Goal: Task Accomplishment & Management: Complete application form

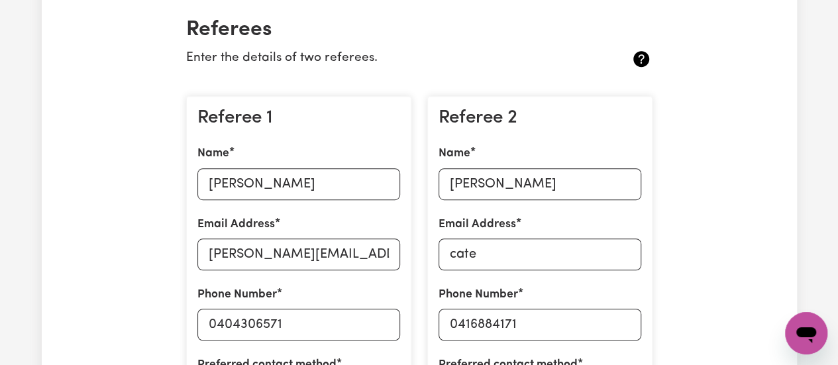
scroll to position [15, 0]
click at [566, 182] on input "[PERSON_NAME]" at bounding box center [540, 184] width 203 height 32
type input "C"
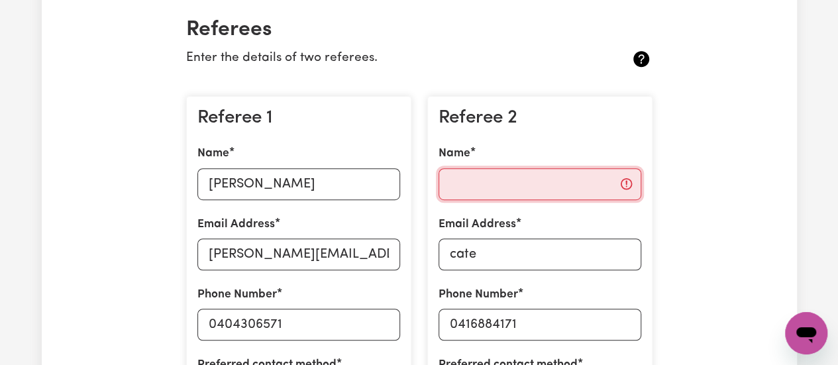
type input "b"
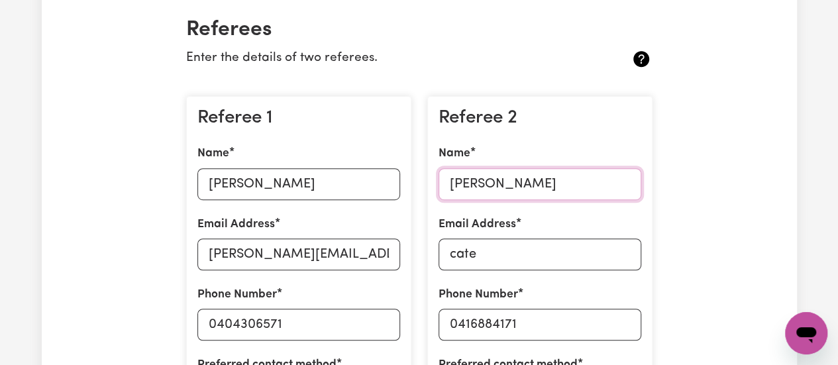
type input "[PERSON_NAME]"
click at [488, 257] on input "cate" at bounding box center [540, 255] width 203 height 32
type input "c"
type input "B"
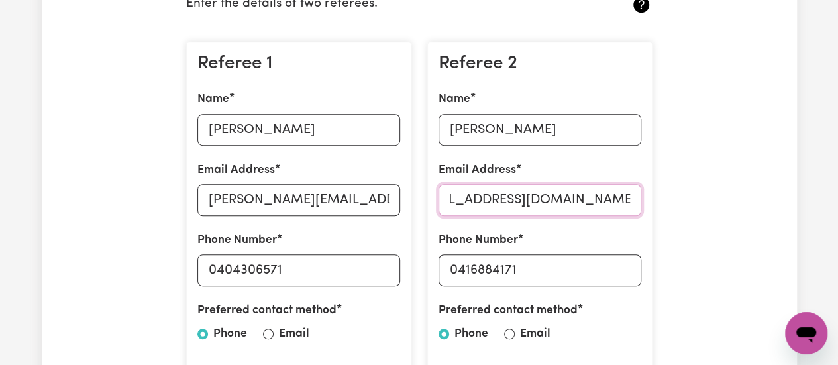
scroll to position [380, 0]
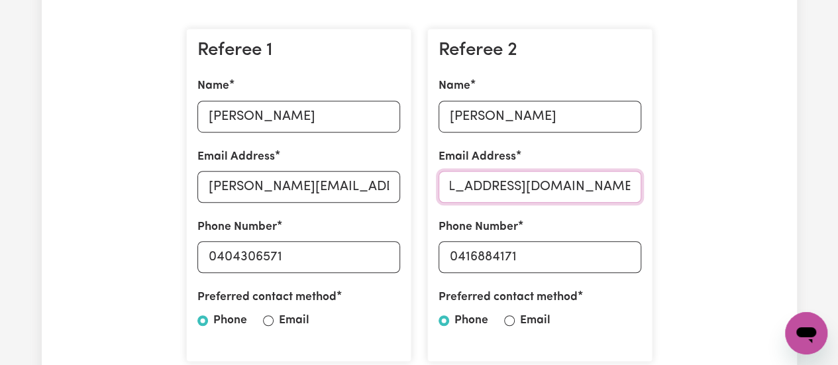
type input "[EMAIL_ADDRESS][DOMAIN_NAME]"
click at [522, 262] on input "0416884171" at bounding box center [540, 257] width 203 height 32
type input "0"
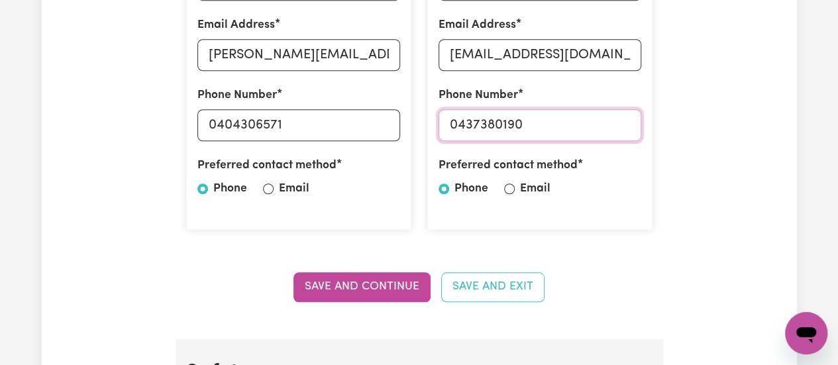
scroll to position [512, 0]
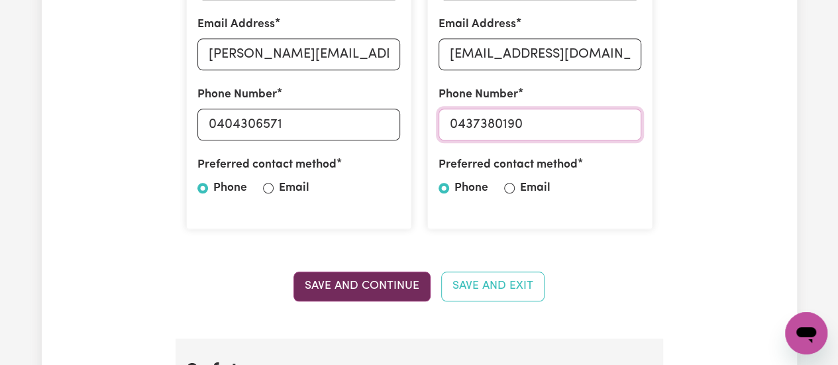
type input "0437380190"
click at [378, 280] on button "Save and Continue" at bounding box center [361, 286] width 137 height 29
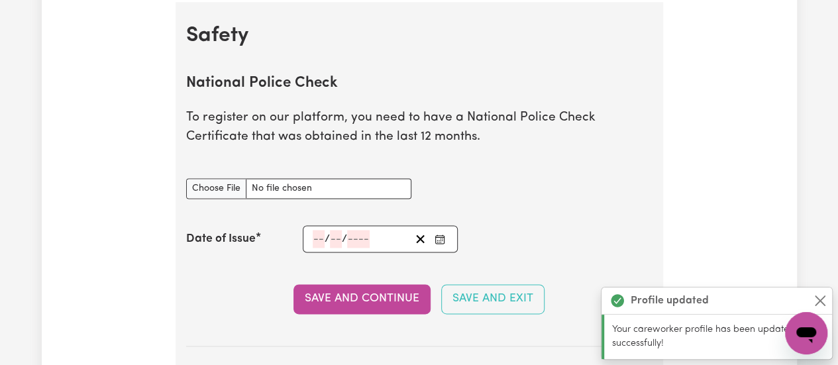
scroll to position [849, 0]
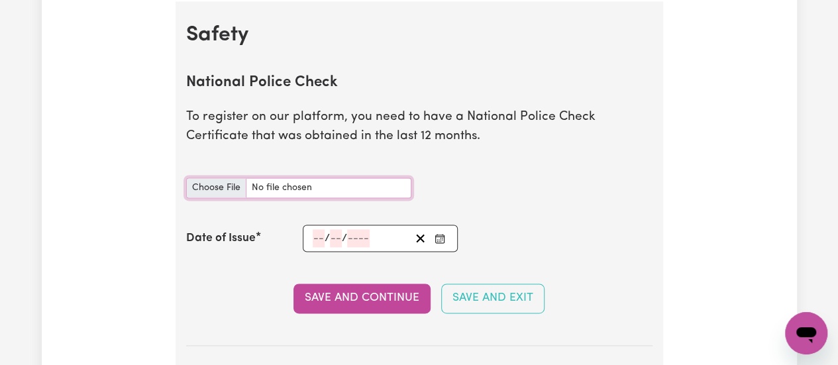
click at [225, 190] on input "National Police Check document" at bounding box center [298, 188] width 225 height 21
type input "C:\fakepath\National Police Certificate.pdf"
click at [330, 234] on input "number" at bounding box center [336, 238] width 12 height 18
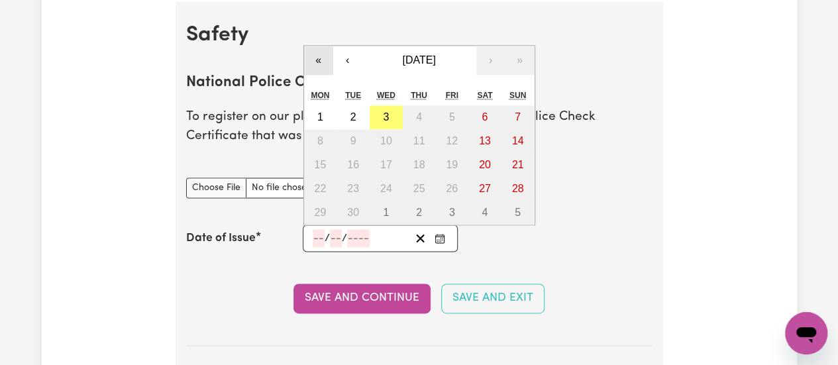
click at [317, 62] on button "«" at bounding box center [318, 60] width 29 height 29
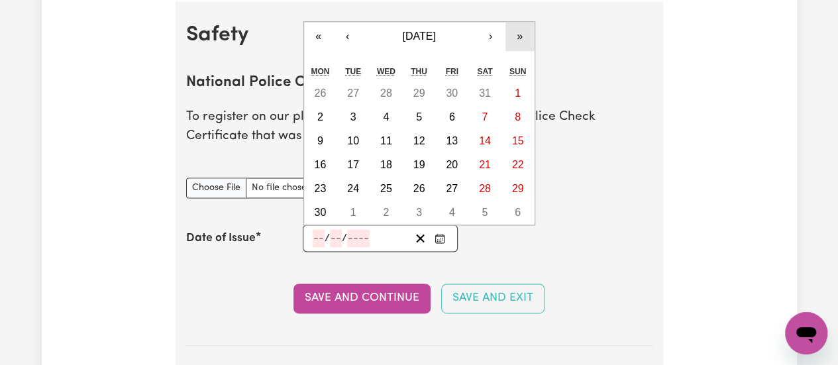
click at [516, 35] on button "»" at bounding box center [519, 36] width 29 height 29
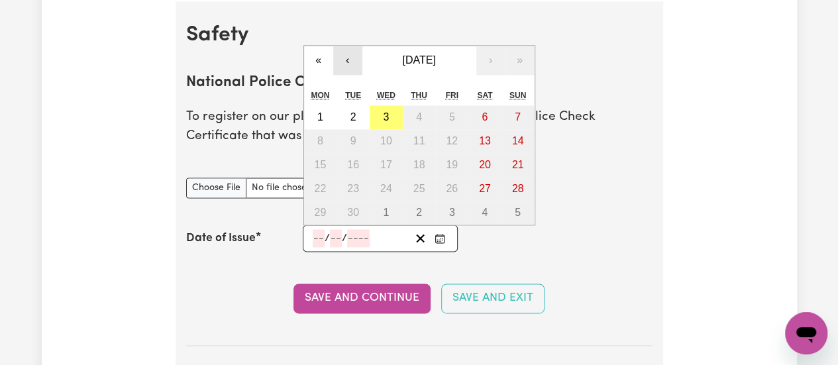
click at [342, 63] on button "‹" at bounding box center [347, 60] width 29 height 29
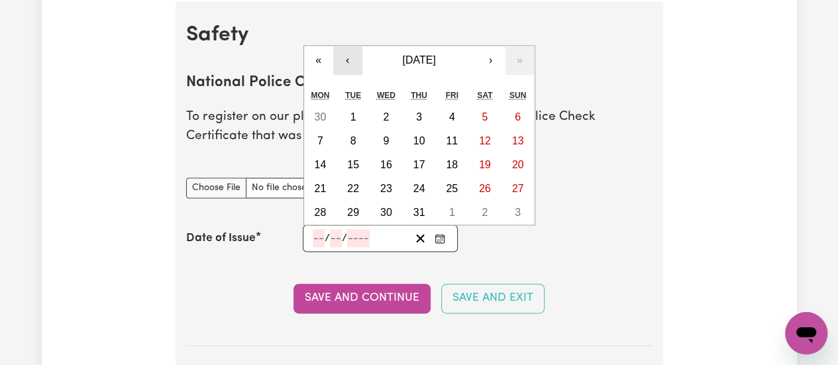
click at [342, 63] on button "‹" at bounding box center [347, 60] width 29 height 29
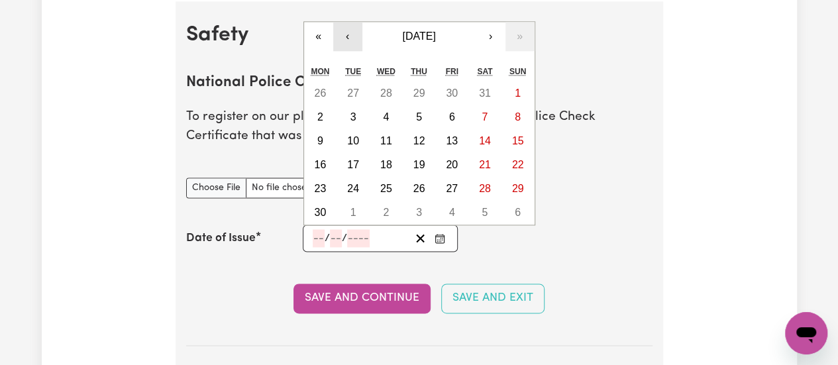
click at [341, 34] on button "‹" at bounding box center [347, 36] width 29 height 29
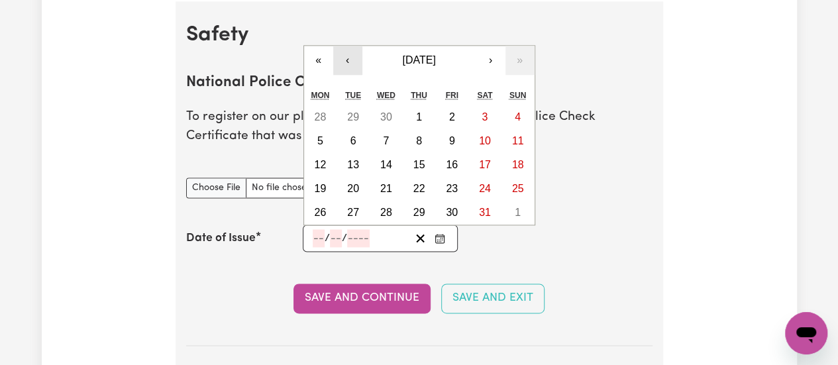
click at [345, 56] on button "‹" at bounding box center [347, 60] width 29 height 29
click at [421, 138] on abbr "10" at bounding box center [419, 140] width 12 height 11
type input "[DATE]"
type input "10"
type input "4"
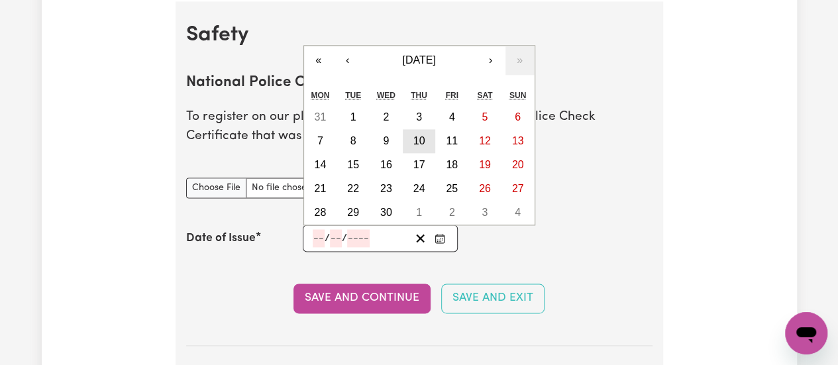
type input "2025"
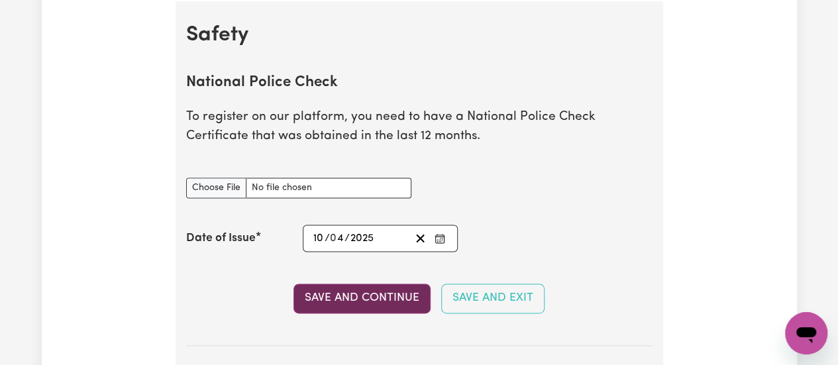
click at [386, 299] on button "Save and Continue" at bounding box center [361, 298] width 137 height 29
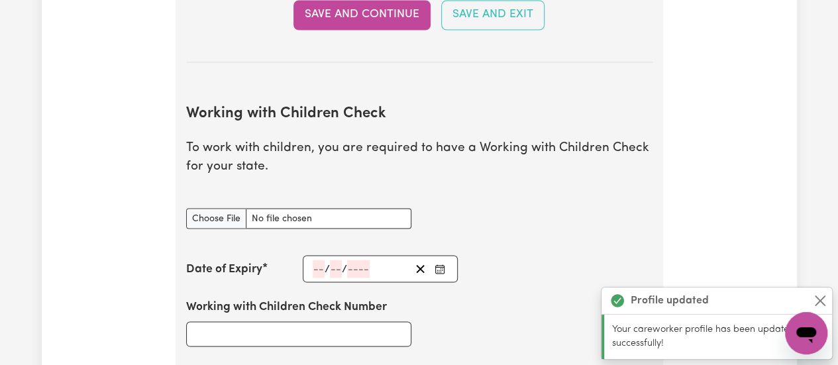
scroll to position [1214, 0]
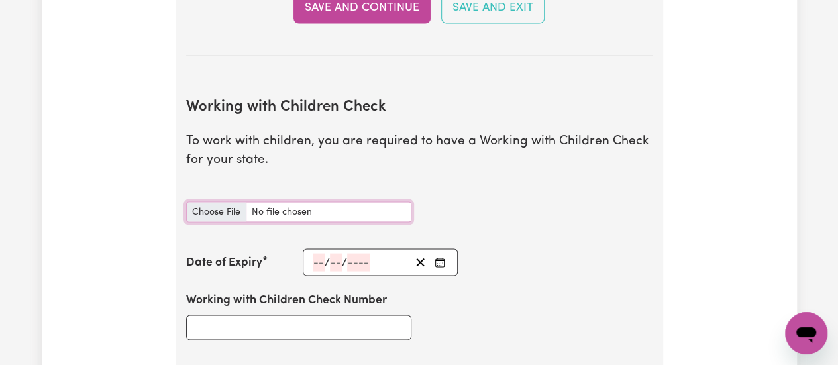
click at [223, 211] on input "Working with Children Check document" at bounding box center [298, 211] width 225 height 21
type input "C:\fakepath\WWC I.d.pdf"
click at [376, 253] on div "/ /" at bounding box center [360, 262] width 99 height 18
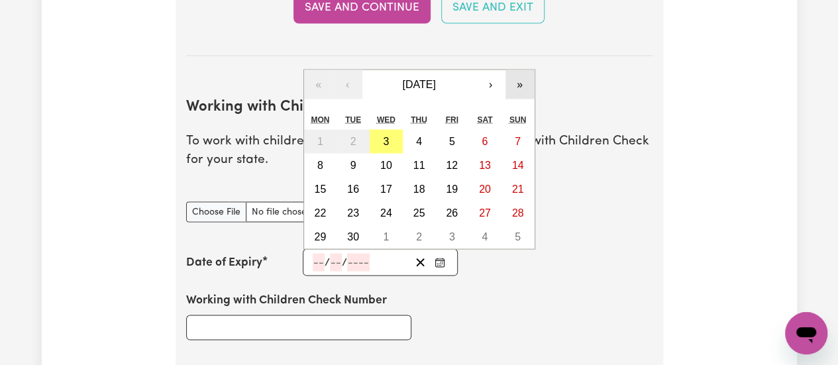
click at [518, 83] on button "»" at bounding box center [519, 84] width 29 height 29
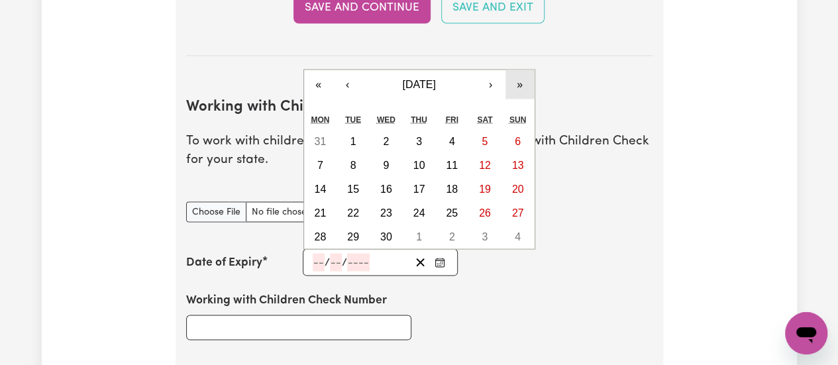
click at [518, 83] on button "»" at bounding box center [519, 84] width 29 height 29
click at [348, 81] on button "‹" at bounding box center [347, 84] width 29 height 29
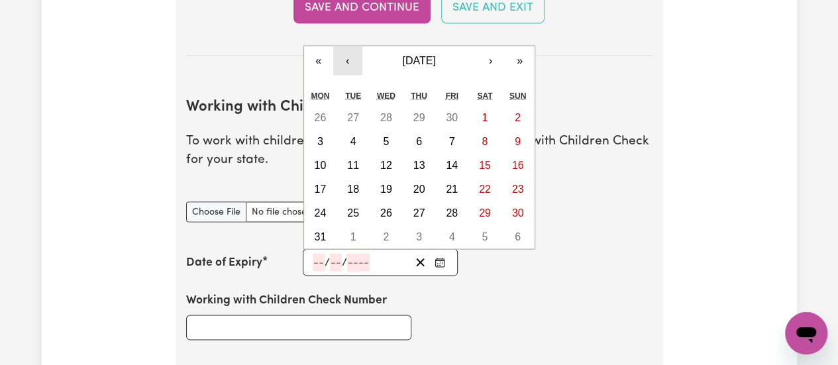
click at [347, 62] on button "‹" at bounding box center [347, 60] width 29 height 29
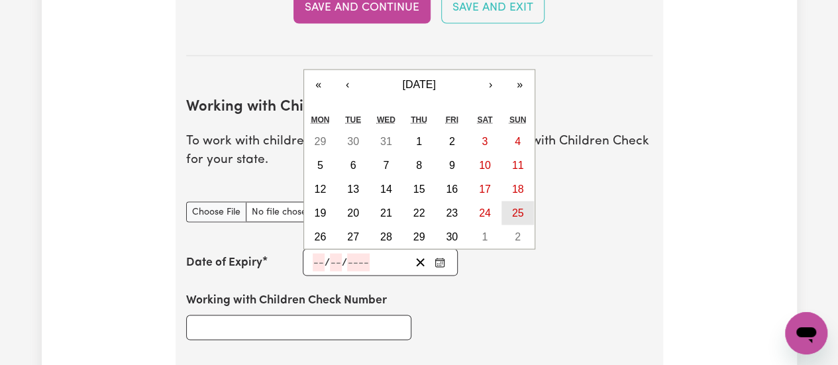
click at [514, 210] on abbr "25" at bounding box center [518, 212] width 12 height 11
type input "[DATE]"
type input "25"
type input "6"
type input "2028"
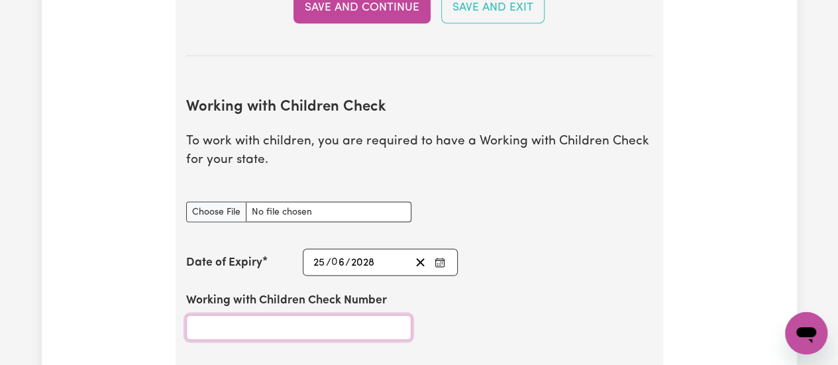
click at [352, 328] on input "Working with Children Check Number" at bounding box center [298, 327] width 225 height 25
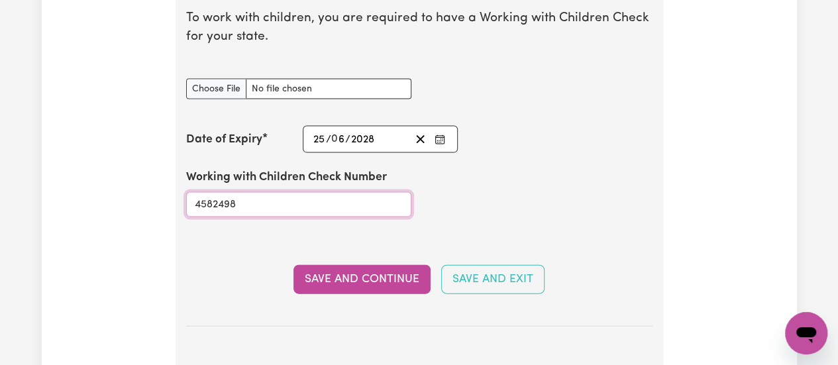
scroll to position [1339, 0]
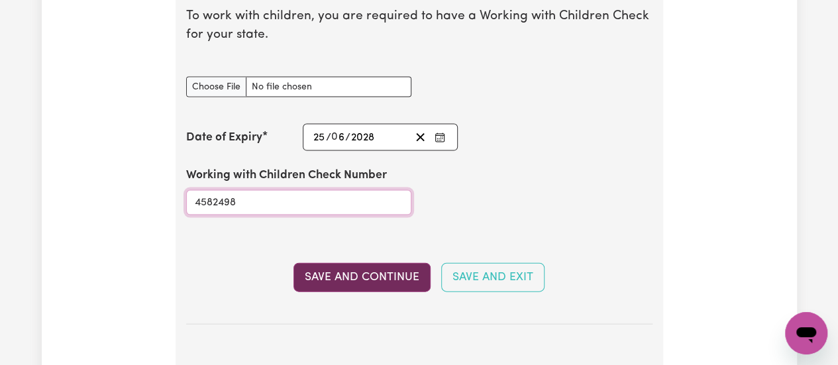
type input "4582498"
click at [376, 278] on button "Save and Continue" at bounding box center [361, 277] width 137 height 29
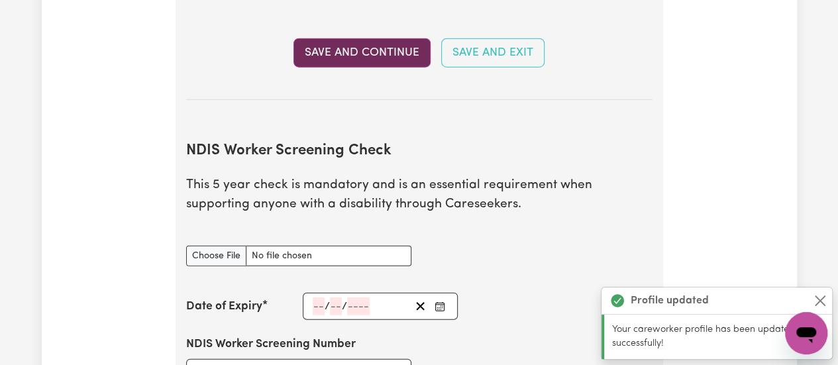
scroll to position [1681, 0]
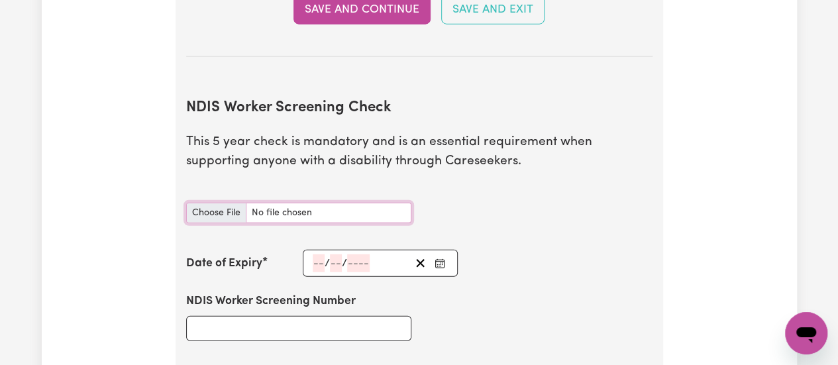
click at [217, 209] on input "NDIS Worker Screening Check document" at bounding box center [298, 213] width 225 height 21
type input "C:\fakepath\NDIS_Clearance.pdf"
click at [368, 254] on input "number" at bounding box center [358, 263] width 23 height 18
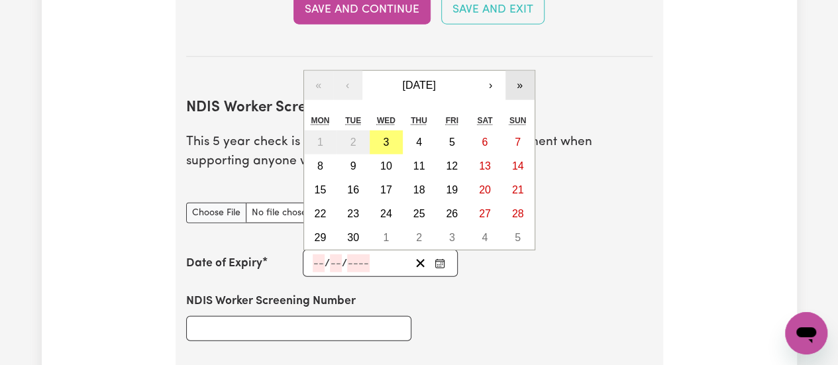
click at [519, 87] on button "»" at bounding box center [519, 85] width 29 height 29
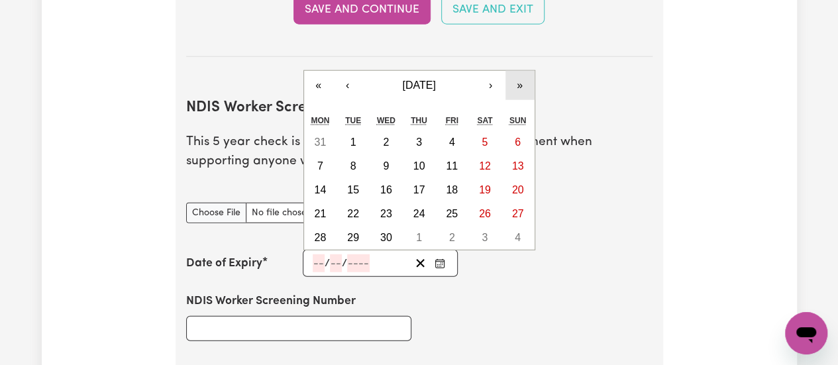
click at [519, 87] on button "»" at bounding box center [519, 85] width 29 height 29
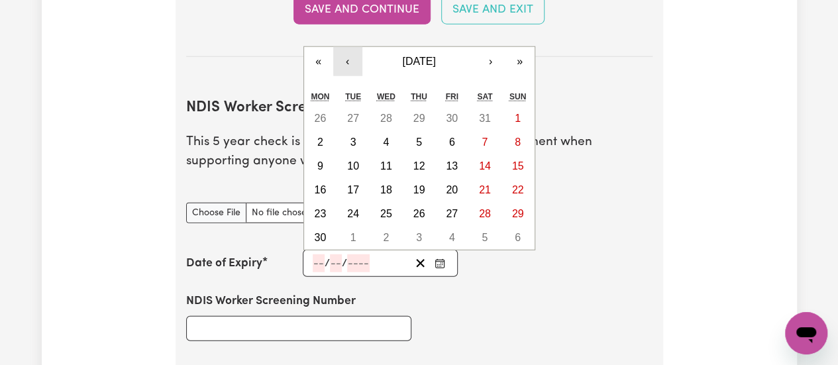
click at [350, 54] on button "‹" at bounding box center [347, 61] width 29 height 29
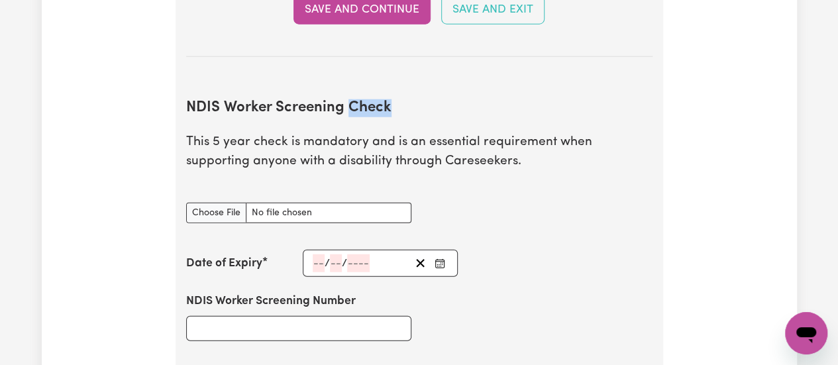
click at [350, 54] on section "Safety National Police Check To register on our platform, you need to have a Na…" at bounding box center [420, 126] width 488 height 1914
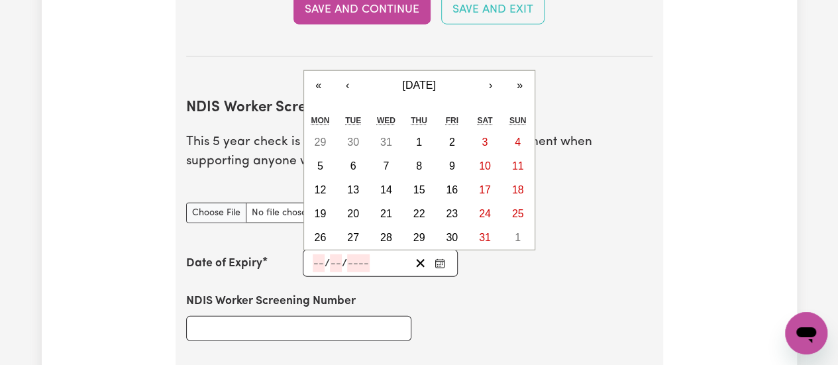
click at [355, 258] on input "number" at bounding box center [358, 263] width 23 height 18
click at [342, 85] on button "‹" at bounding box center [347, 85] width 29 height 29
click at [445, 145] on button "3" at bounding box center [451, 143] width 33 height 24
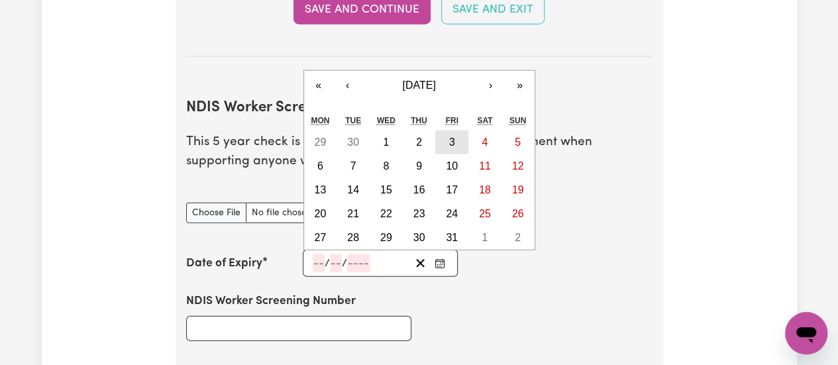
type input "[DATE]"
type input "3"
type input "5"
type input "2030"
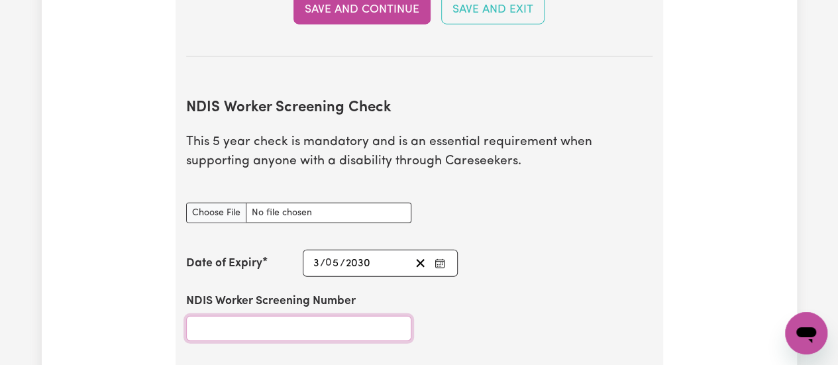
click at [354, 323] on input "NDIS Worker Screening Number" at bounding box center [298, 328] width 225 height 25
paste input "73186397"
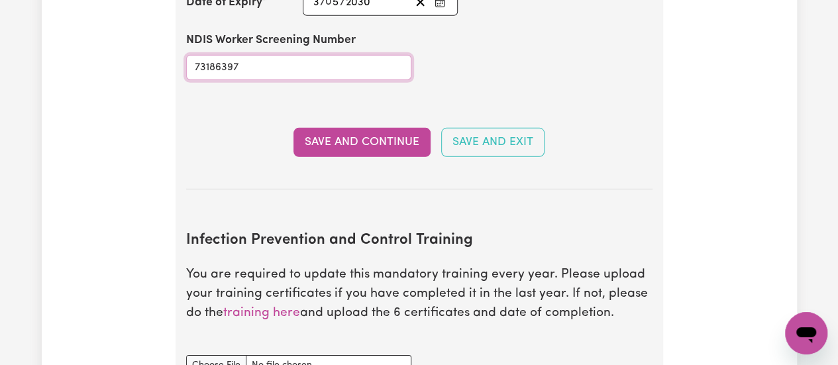
scroll to position [1946, 0]
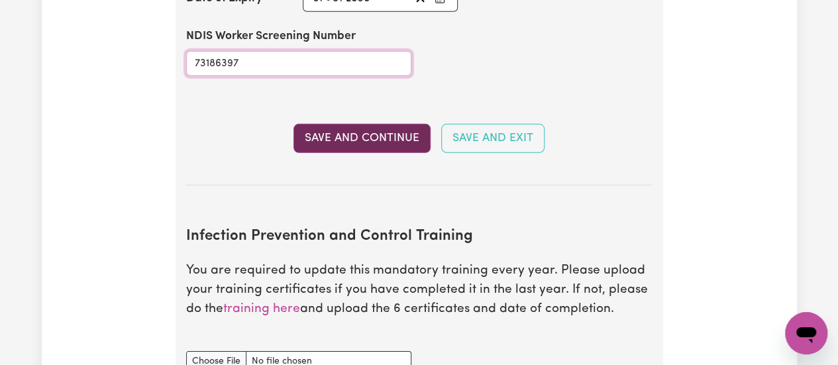
type input "73186397"
click at [364, 131] on button "Save and Continue" at bounding box center [361, 138] width 137 height 29
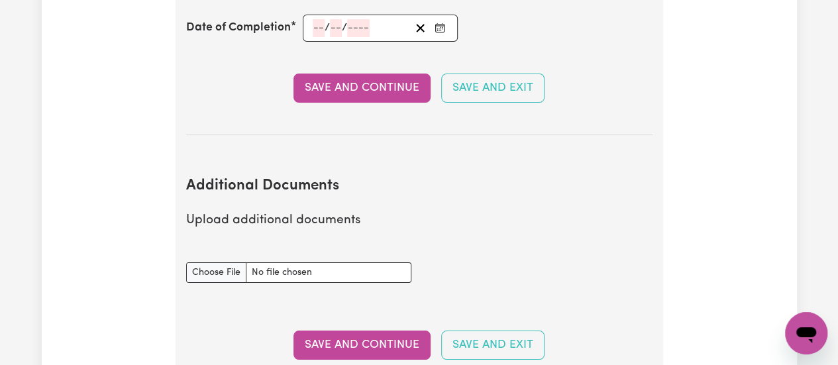
scroll to position [2408, 0]
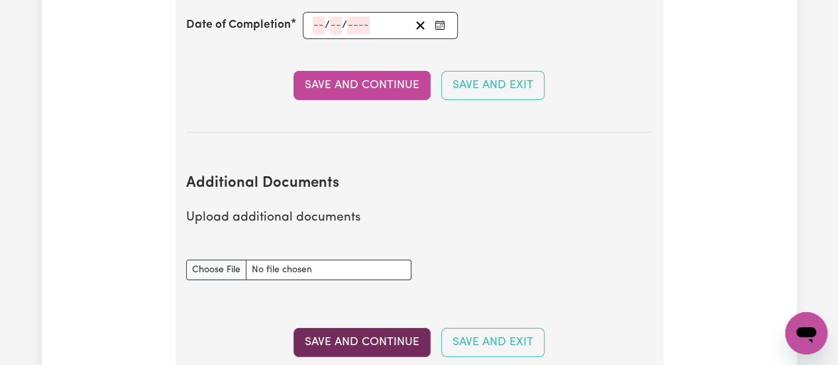
click at [372, 336] on button "Save and Continue" at bounding box center [361, 342] width 137 height 29
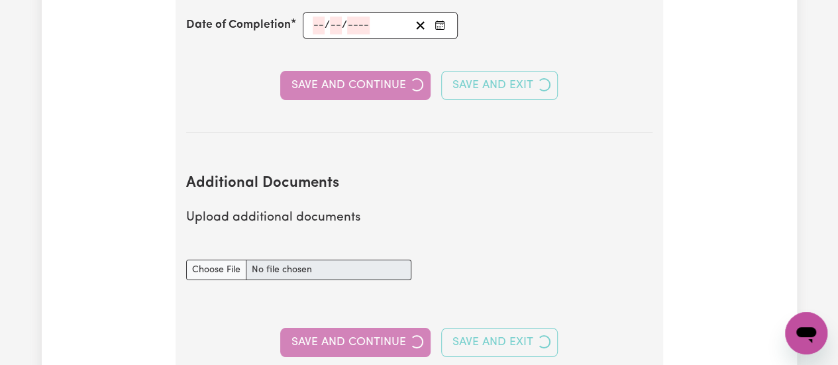
select select "Certificate III (Individual Support)"
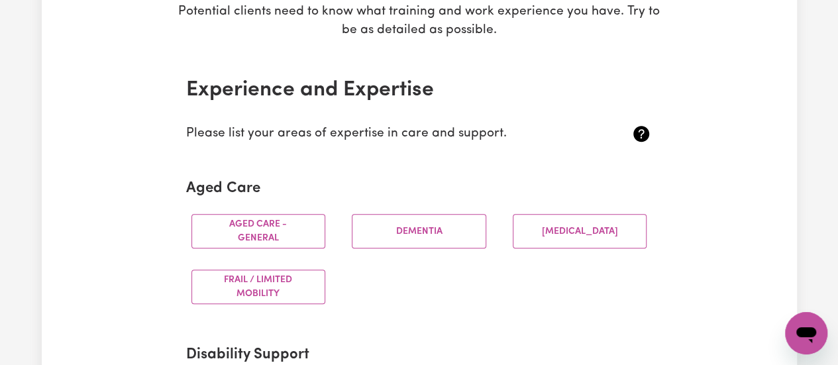
scroll to position [251, 0]
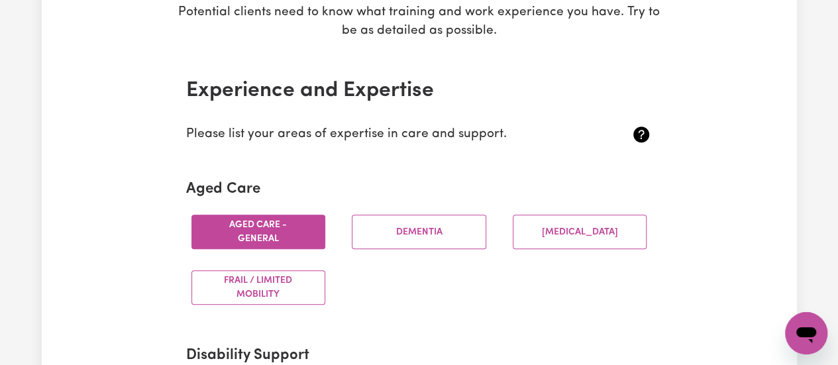
click at [278, 234] on button "Aged care - General" at bounding box center [258, 232] width 134 height 34
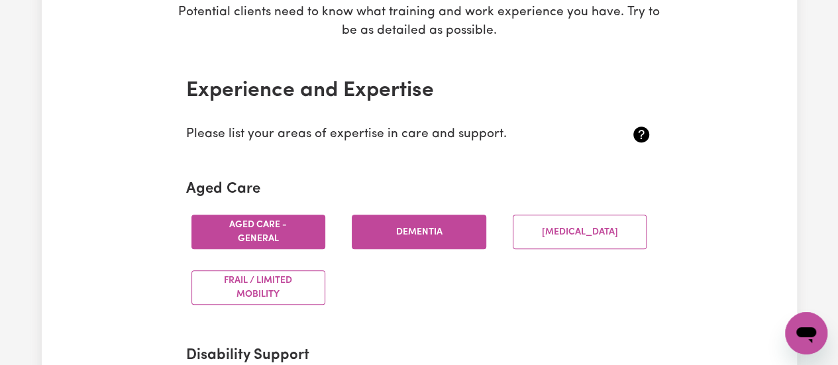
click at [431, 230] on button "Dementia" at bounding box center [419, 232] width 134 height 34
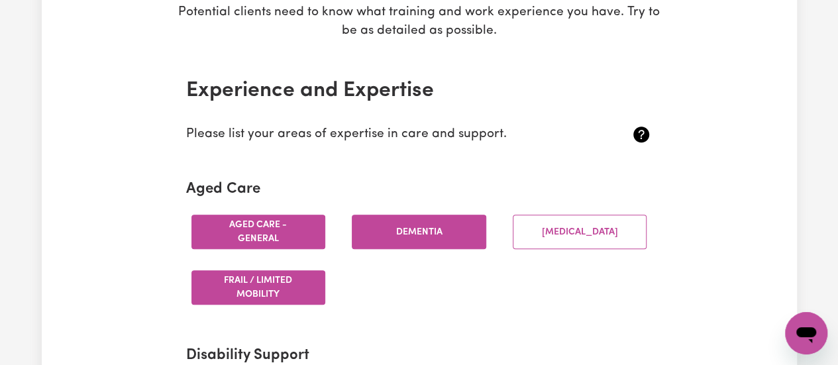
click at [267, 284] on button "Frail / limited mobility" at bounding box center [258, 287] width 134 height 34
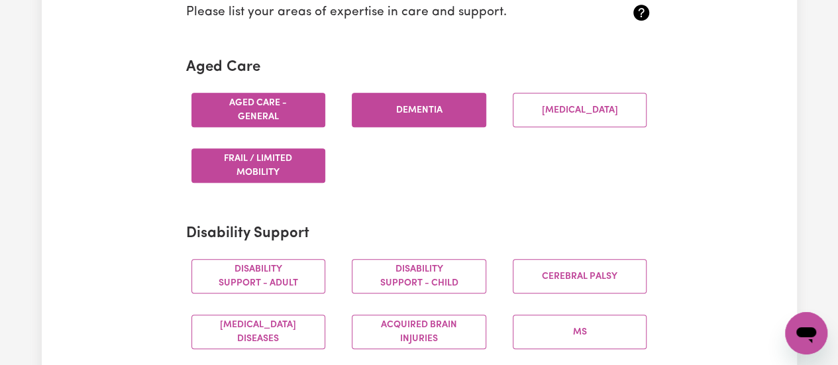
scroll to position [374, 0]
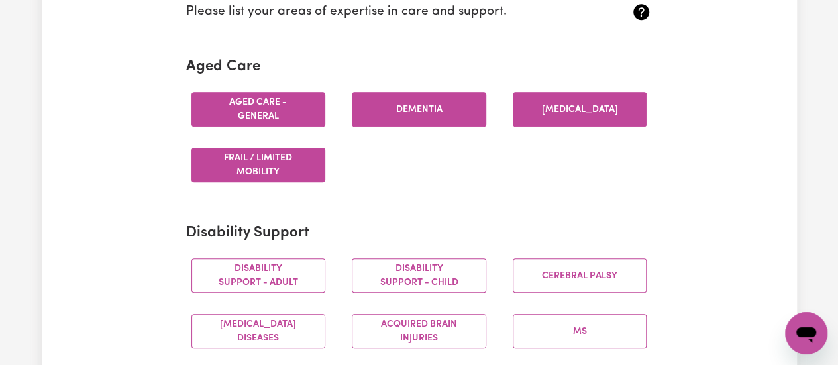
click at [560, 112] on button "[MEDICAL_DATA]" at bounding box center [580, 109] width 134 height 34
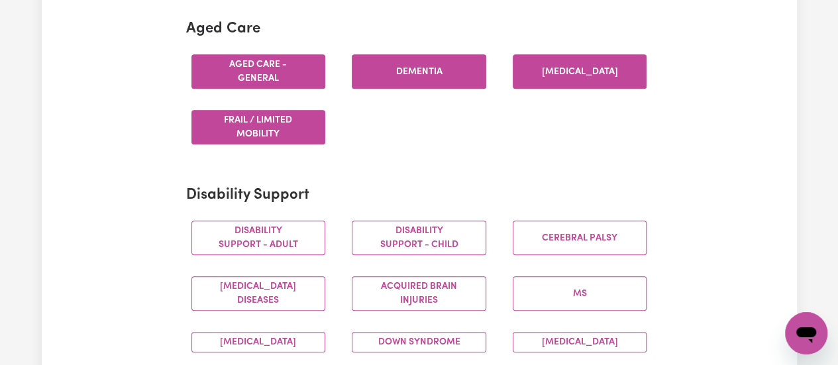
scroll to position [417, 0]
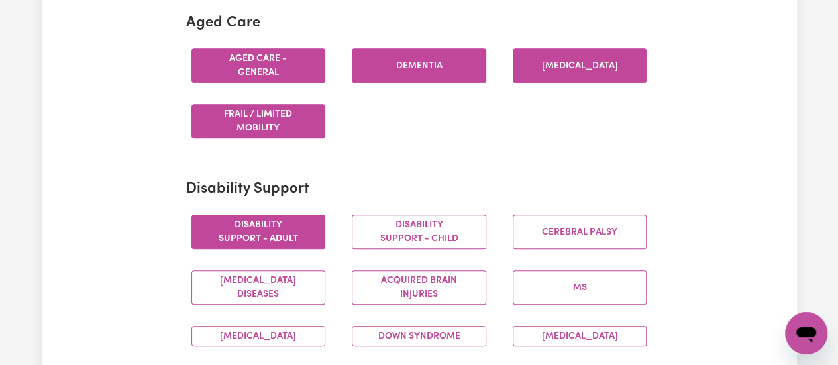
click at [284, 225] on button "Disability support - Adult" at bounding box center [258, 232] width 134 height 34
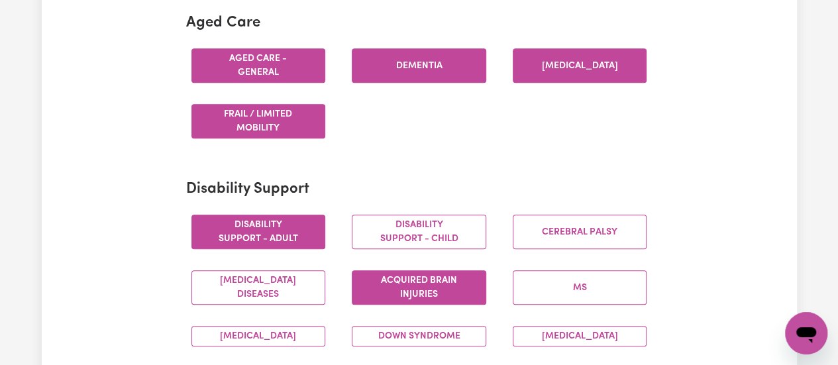
click at [445, 299] on button "Acquired Brain Injuries" at bounding box center [419, 287] width 134 height 34
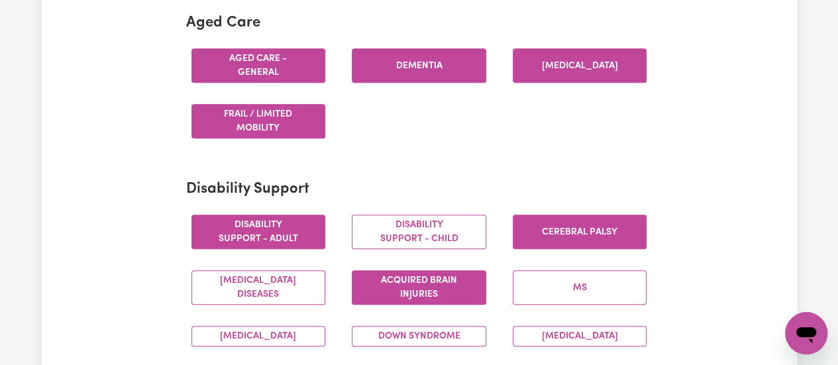
click at [587, 227] on button "Cerebral Palsy" at bounding box center [580, 232] width 134 height 34
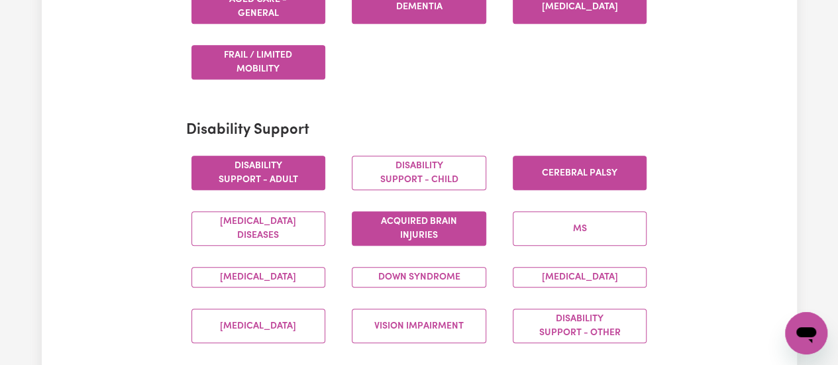
scroll to position [477, 0]
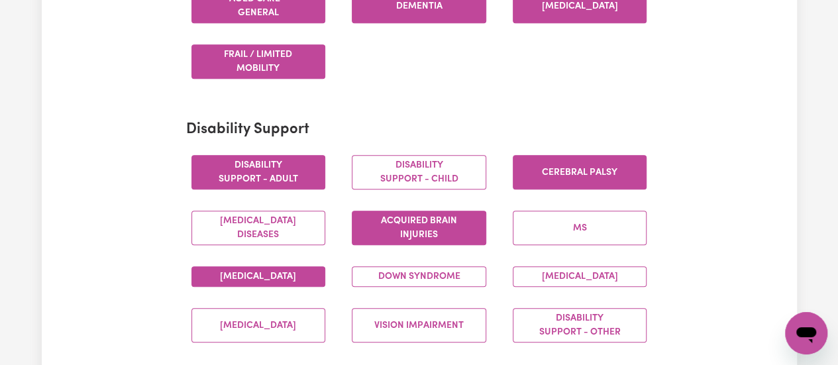
click at [278, 281] on button "[MEDICAL_DATA]" at bounding box center [258, 276] width 134 height 21
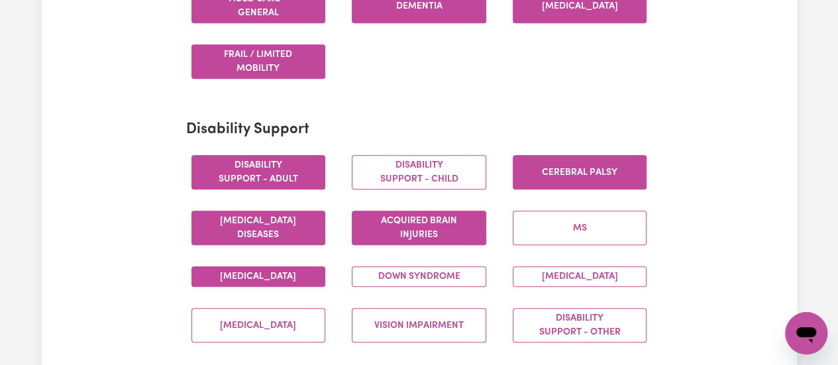
click at [284, 222] on button "[MEDICAL_DATA] Diseases" at bounding box center [258, 228] width 134 height 34
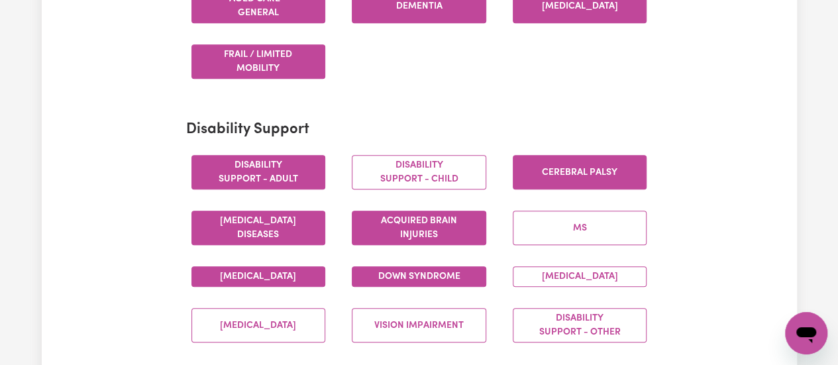
click at [440, 286] on button "Down syndrome" at bounding box center [419, 276] width 134 height 21
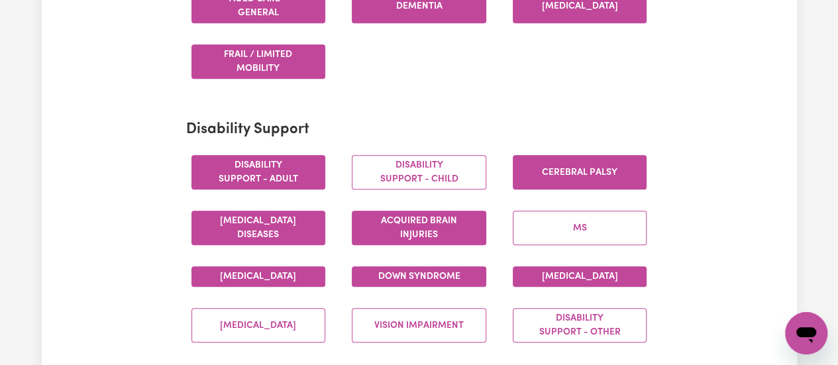
click at [574, 287] on button "[MEDICAL_DATA]" at bounding box center [580, 276] width 134 height 21
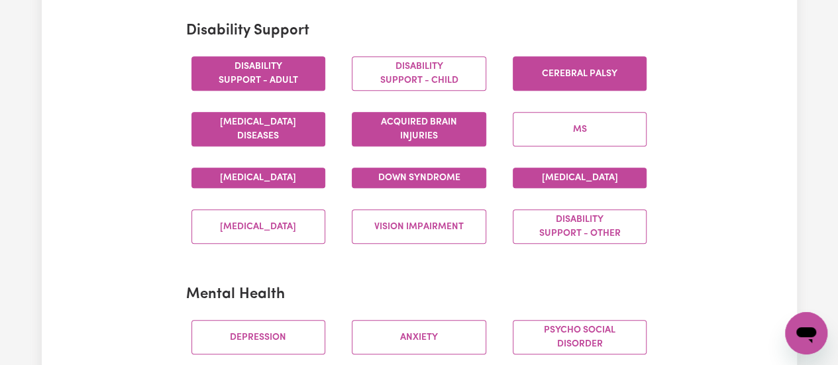
scroll to position [576, 0]
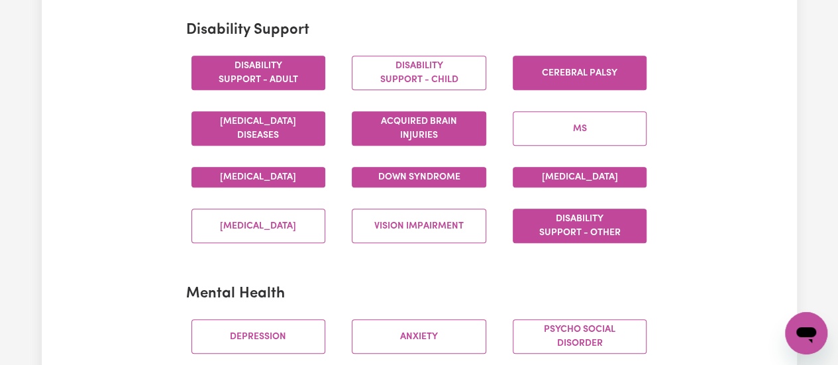
click at [599, 242] on button "Disability support - Other" at bounding box center [580, 226] width 134 height 34
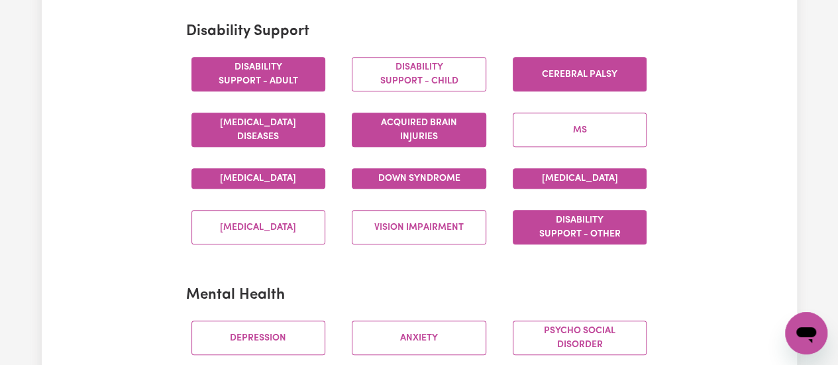
scroll to position [576, 0]
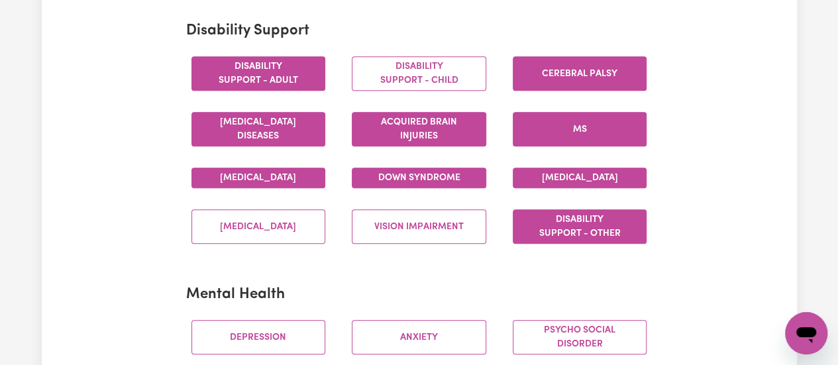
click at [574, 132] on button "MS" at bounding box center [580, 129] width 134 height 34
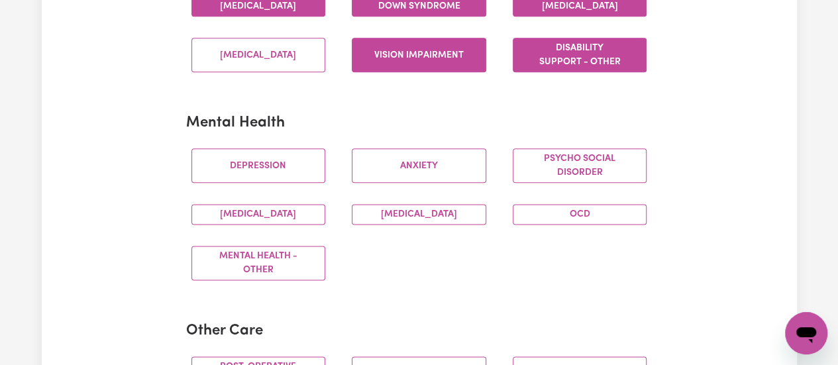
scroll to position [750, 0]
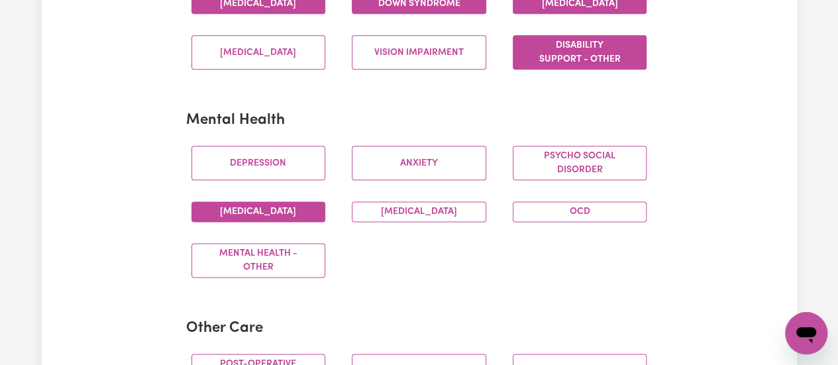
click at [288, 220] on button "[MEDICAL_DATA]" at bounding box center [258, 211] width 134 height 21
click at [403, 222] on button "[MEDICAL_DATA]" at bounding box center [419, 211] width 134 height 21
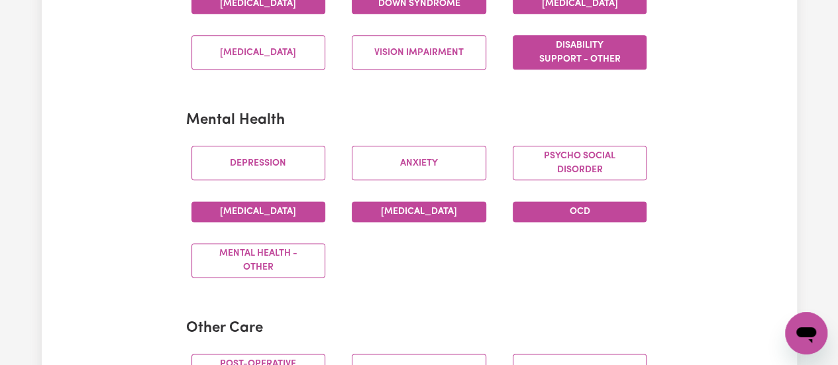
click at [588, 222] on button "OCD" at bounding box center [580, 211] width 134 height 21
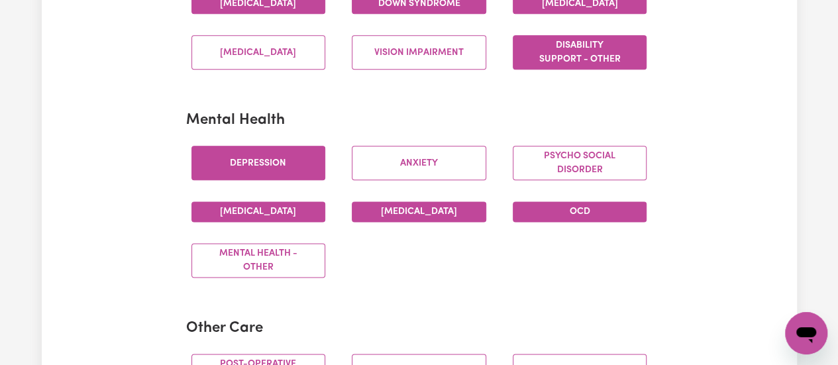
click at [274, 180] on button "Depression" at bounding box center [258, 163] width 134 height 34
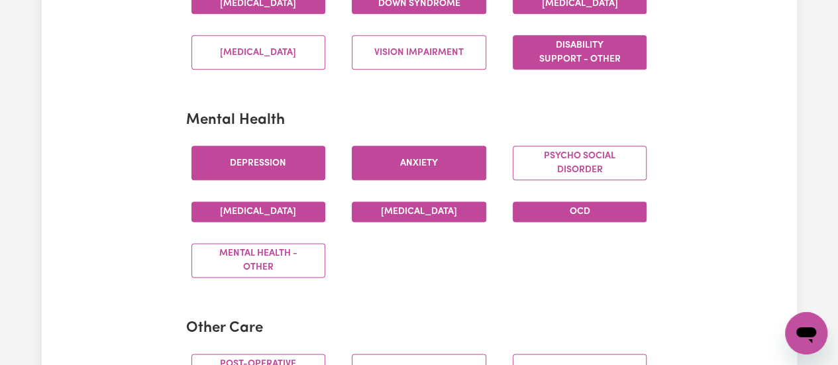
click at [413, 177] on button "Anxiety" at bounding box center [419, 163] width 134 height 34
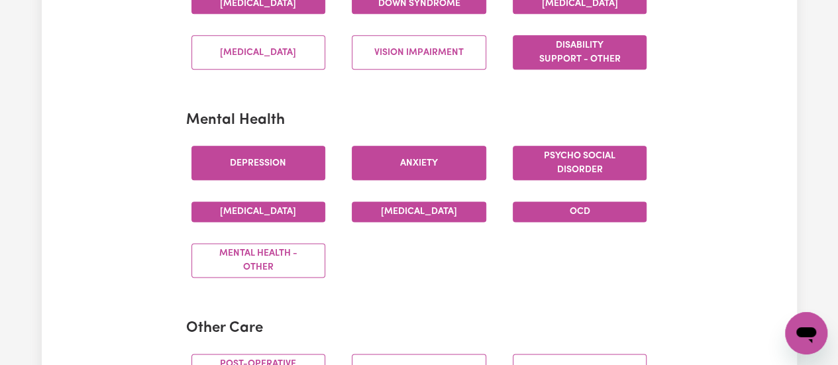
click at [533, 169] on button "Psycho social disorder" at bounding box center [580, 163] width 134 height 34
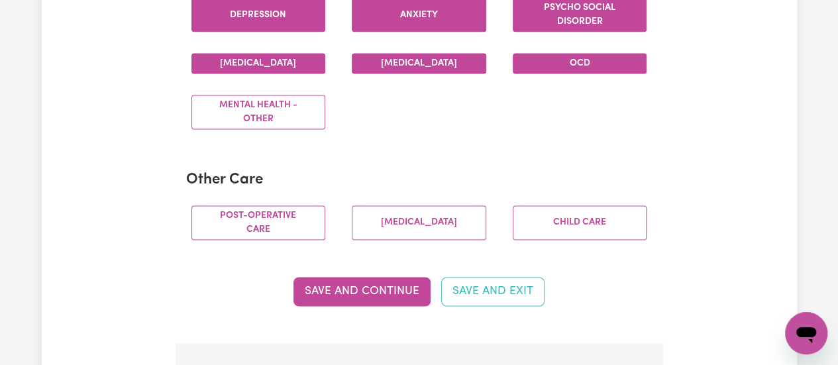
scroll to position [900, 0]
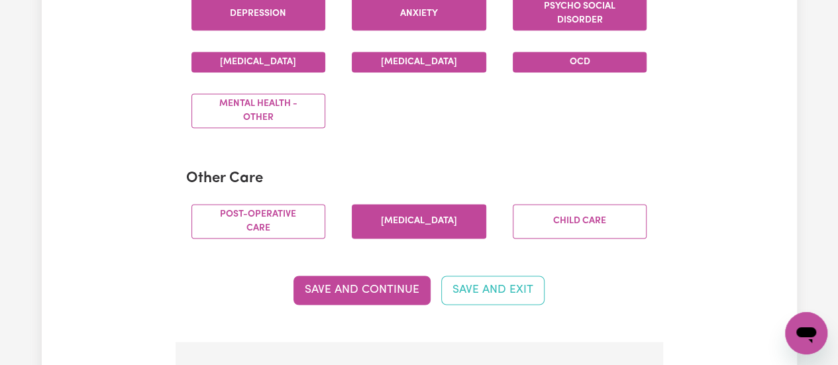
click at [407, 229] on button "[MEDICAL_DATA]" at bounding box center [419, 221] width 134 height 34
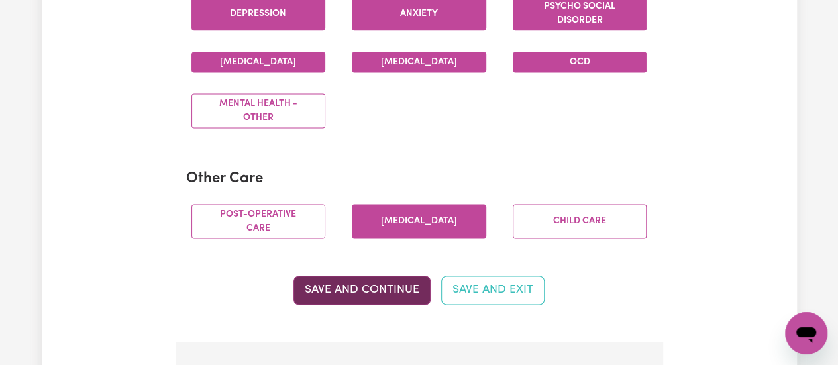
click at [374, 303] on button "Save and Continue" at bounding box center [361, 290] width 137 height 29
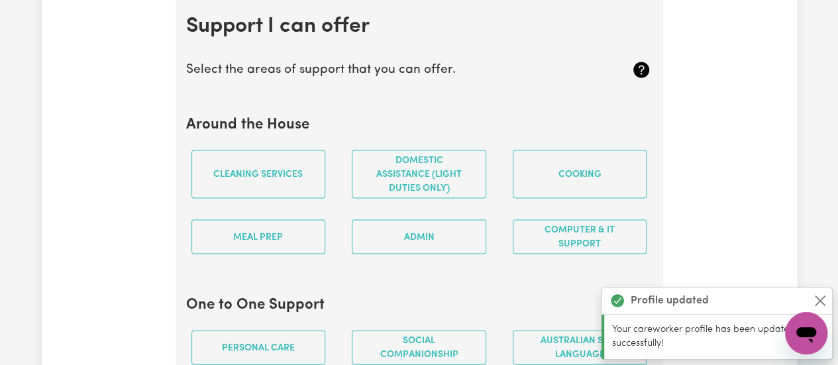
scroll to position [1251, 0]
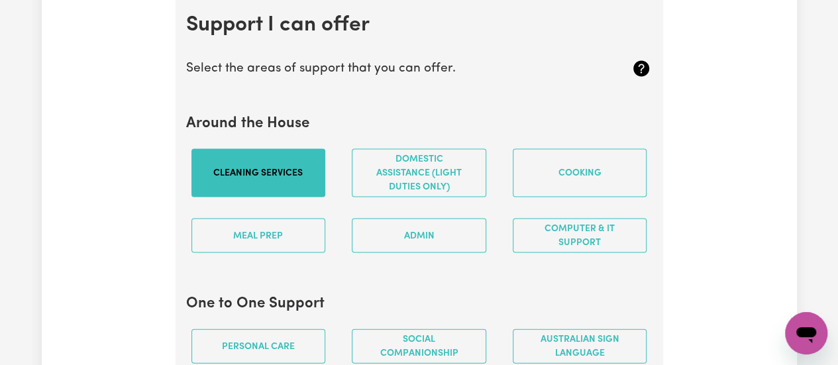
click at [297, 189] on button "Cleaning services" at bounding box center [258, 172] width 134 height 48
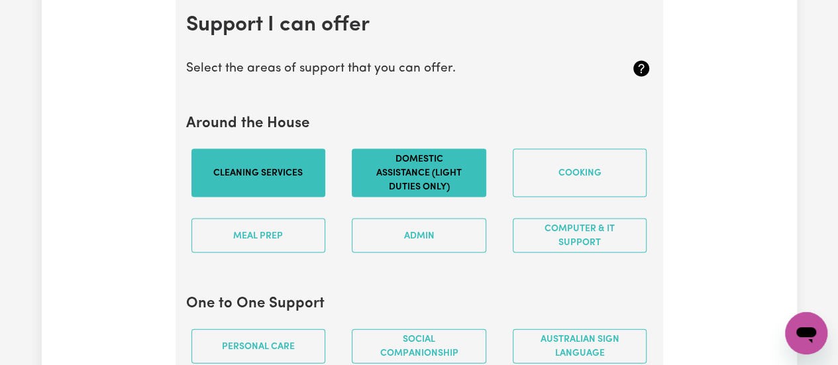
click at [433, 191] on button "Domestic assistance (light duties only)" at bounding box center [419, 172] width 134 height 48
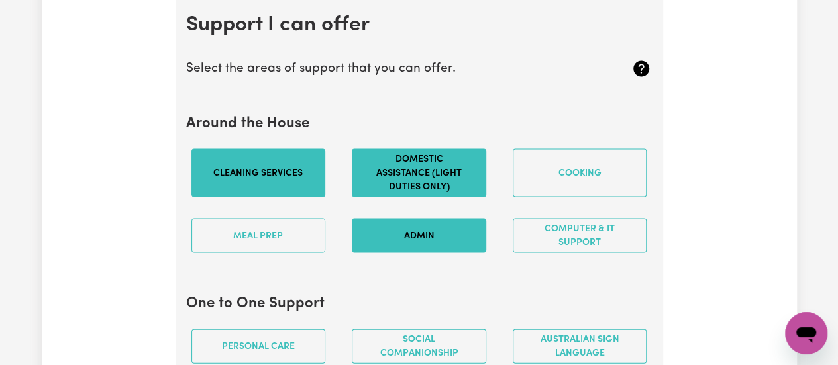
click at [411, 250] on button "Admin" at bounding box center [419, 235] width 134 height 34
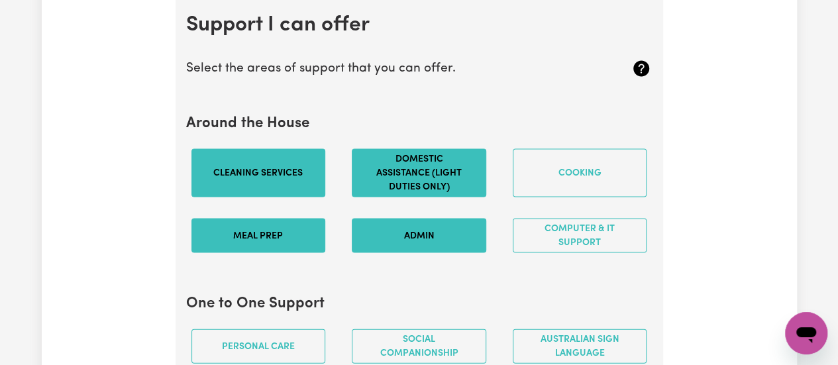
click at [260, 251] on button "Meal prep" at bounding box center [258, 235] width 134 height 34
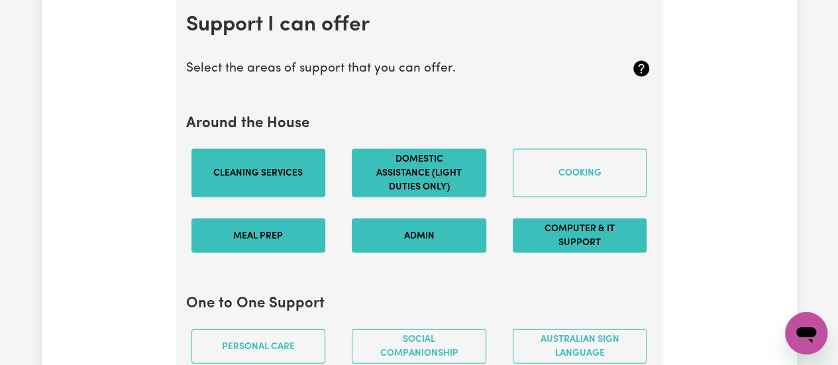
click at [562, 247] on button "Computer & IT Support" at bounding box center [580, 235] width 134 height 34
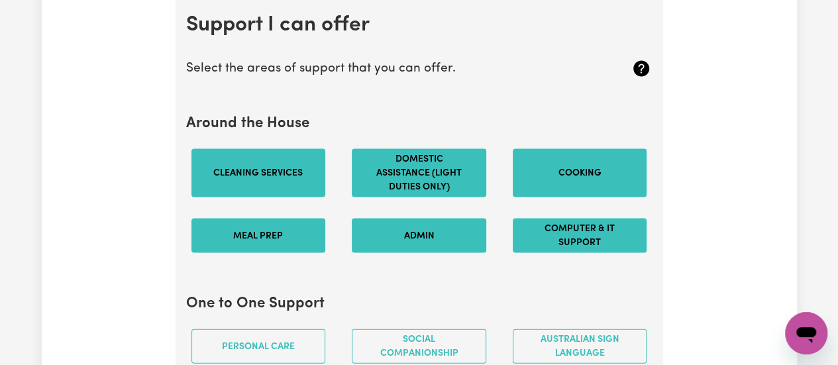
click at [576, 178] on button "Cooking" at bounding box center [580, 172] width 134 height 48
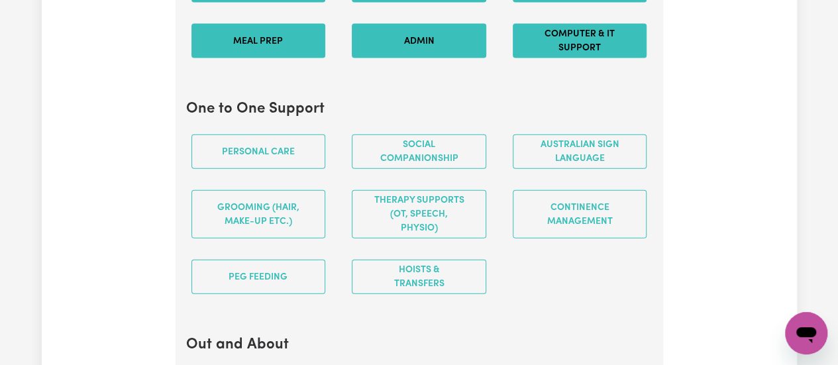
scroll to position [1446, 0]
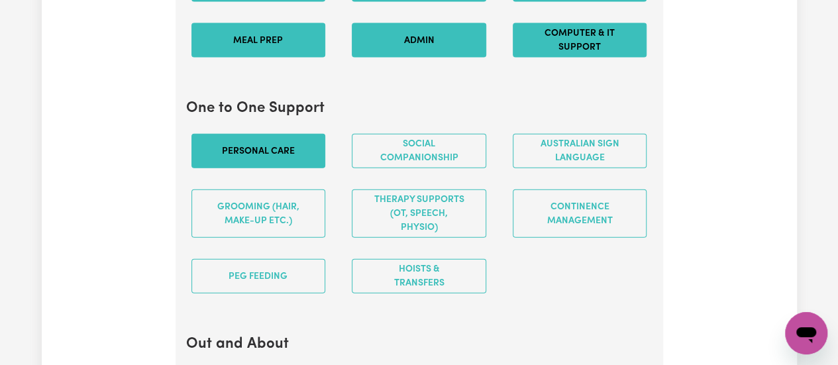
click at [297, 166] on button "Personal care" at bounding box center [258, 151] width 134 height 34
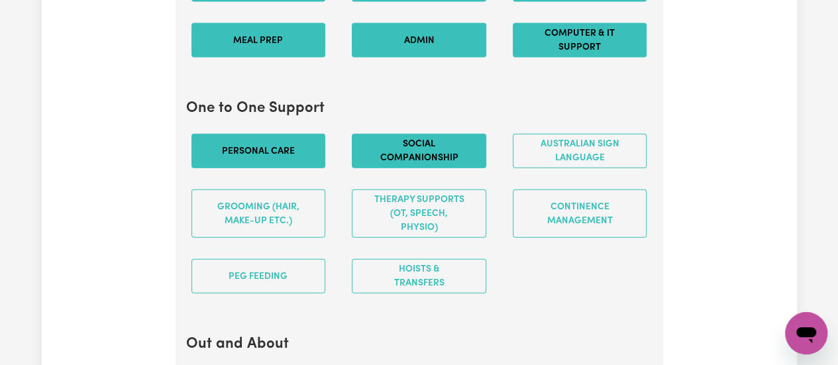
click at [452, 164] on button "Social companionship" at bounding box center [419, 151] width 134 height 34
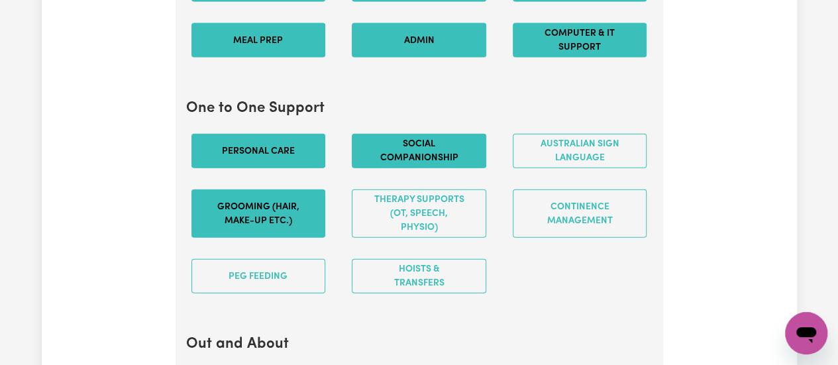
click at [284, 227] on button "Grooming (hair, make-up etc.)" at bounding box center [258, 213] width 134 height 48
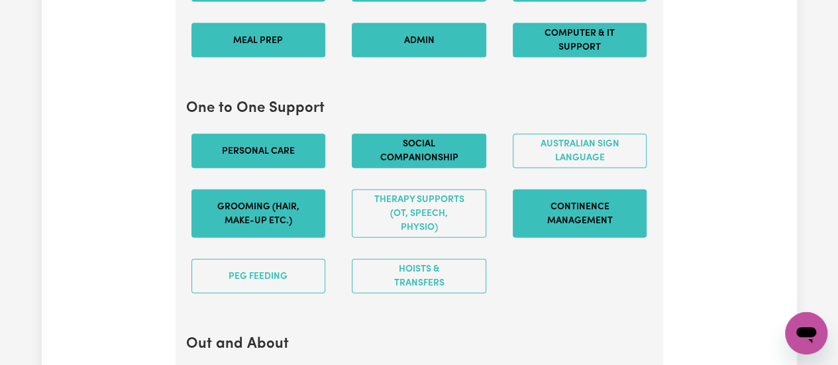
click at [578, 207] on button "Continence management" at bounding box center [580, 213] width 134 height 48
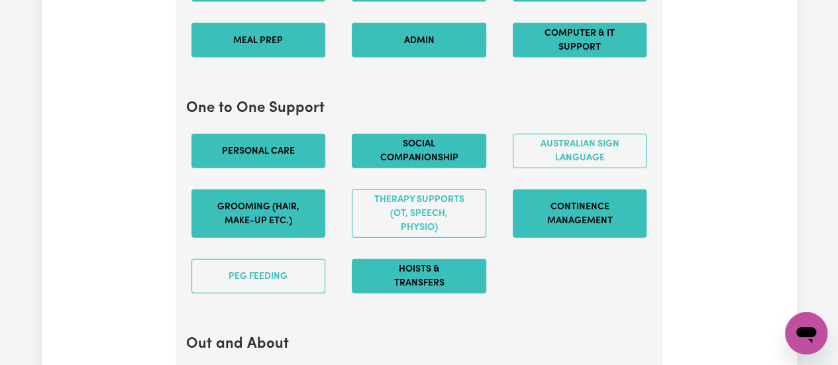
click at [419, 285] on button "Hoists & transfers" at bounding box center [419, 276] width 134 height 34
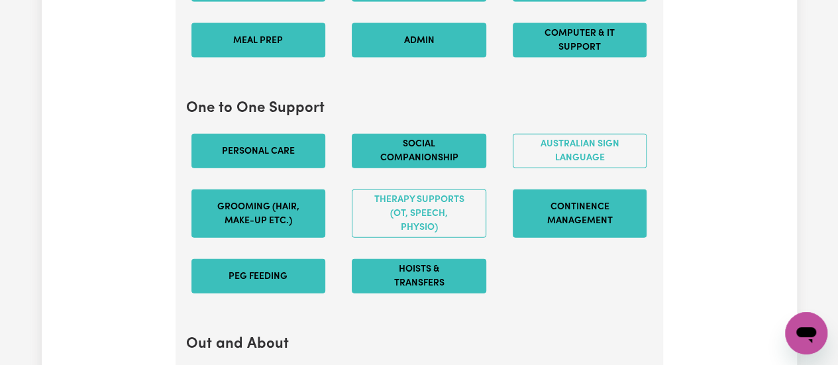
click at [302, 286] on button "PEG feeding" at bounding box center [258, 276] width 134 height 34
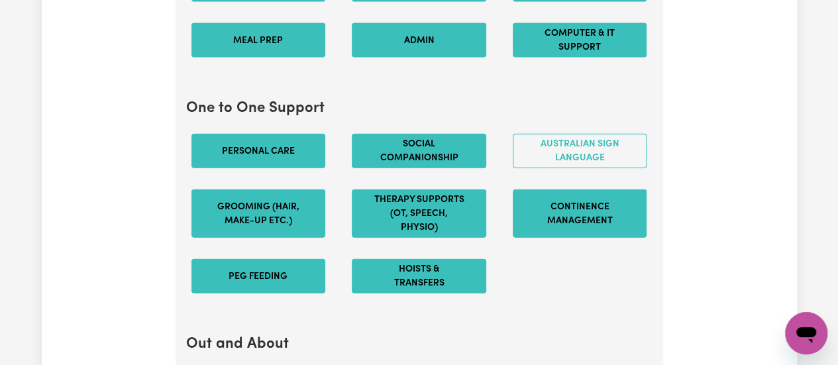
click at [423, 227] on button "Therapy Supports (OT, speech, physio)" at bounding box center [419, 213] width 134 height 48
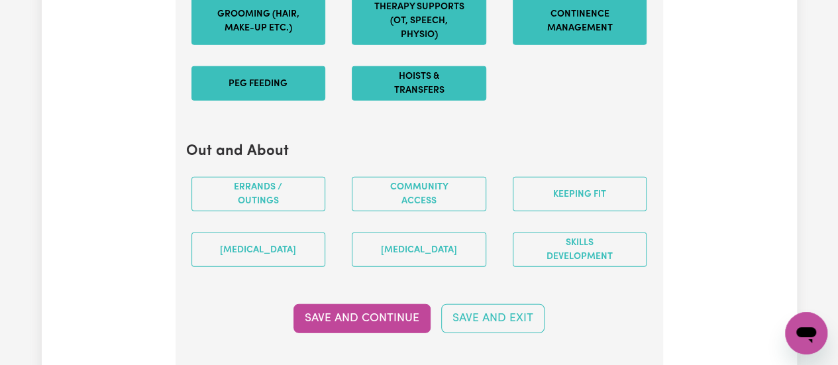
scroll to position [1639, 0]
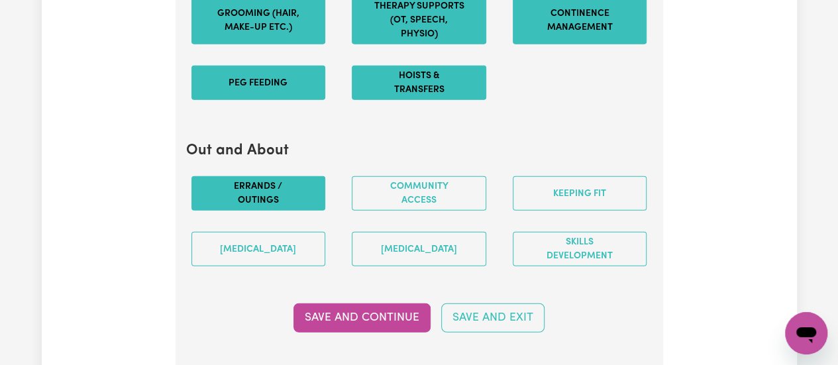
click at [299, 203] on button "Errands / Outings" at bounding box center [258, 193] width 134 height 34
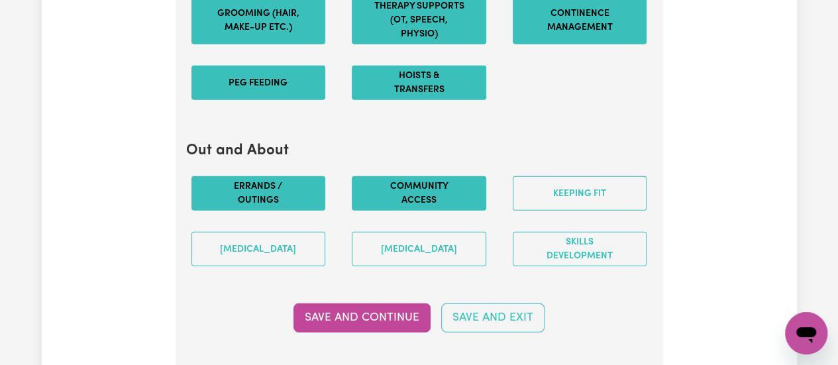
click at [407, 202] on button "Community access" at bounding box center [419, 193] width 134 height 34
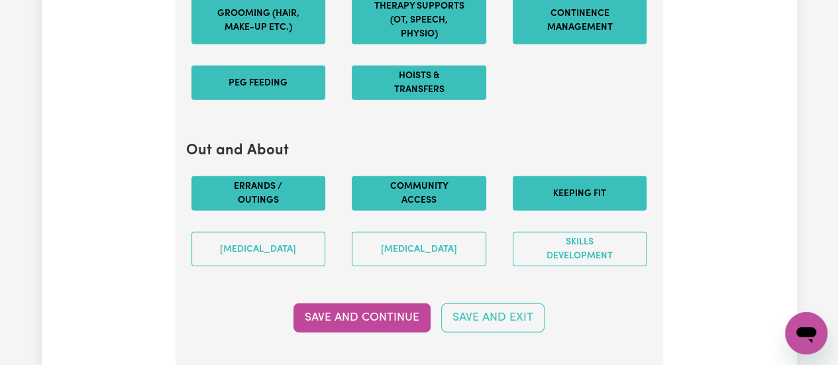
click at [587, 198] on button "Keeping fit" at bounding box center [580, 193] width 134 height 34
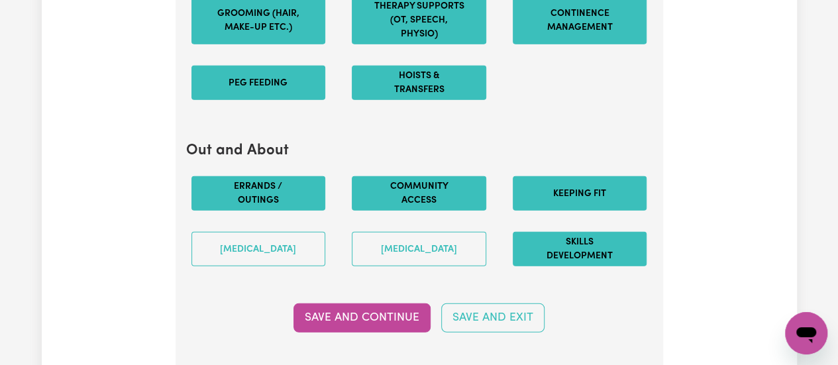
click at [584, 262] on button "Skills Development" at bounding box center [580, 249] width 134 height 34
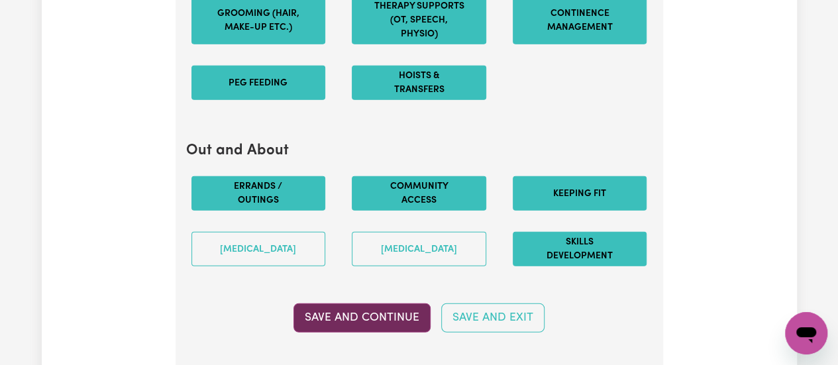
click at [386, 329] on button "Save and Continue" at bounding box center [361, 317] width 137 height 29
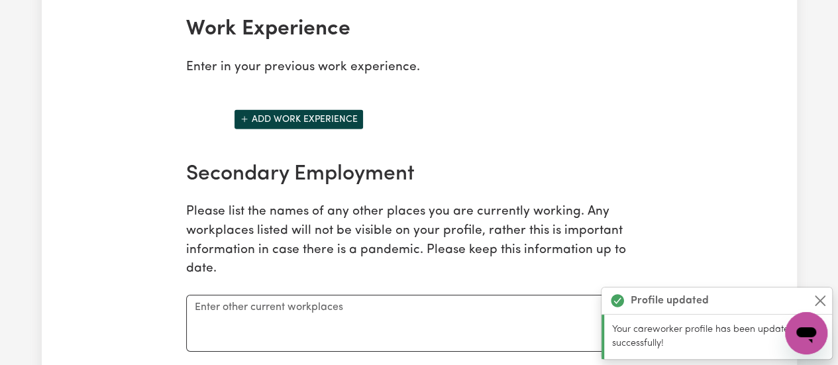
scroll to position [2015, 0]
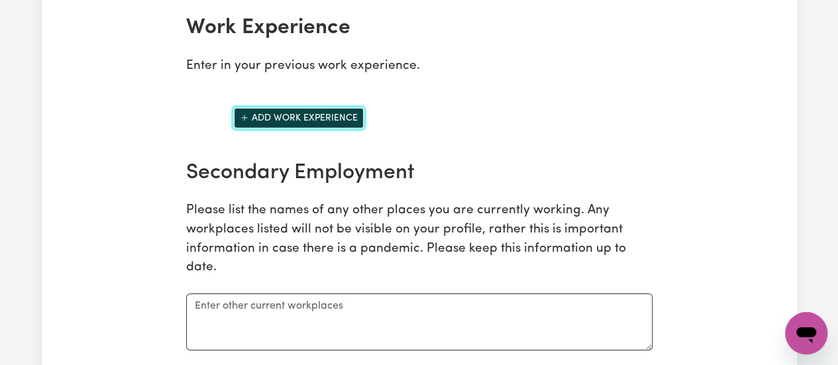
click at [327, 125] on button "Add work experience" at bounding box center [299, 118] width 130 height 21
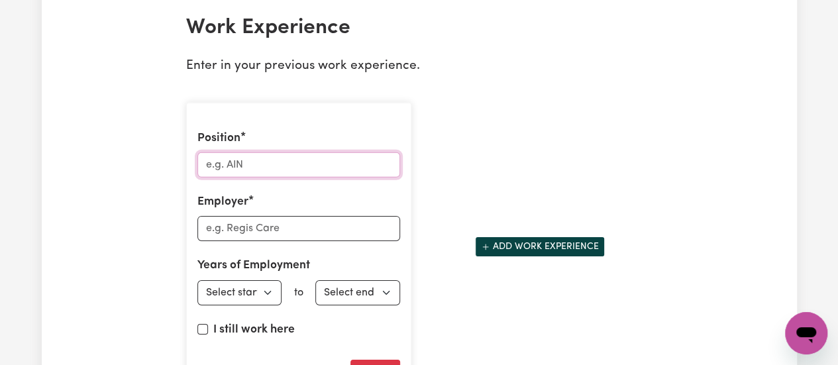
click at [288, 169] on input "Position" at bounding box center [298, 164] width 203 height 25
type input "support worker"
click at [254, 237] on input "Employer" at bounding box center [298, 228] width 203 height 25
type input "belta support services"
click at [266, 299] on select "Select start year [DATE] 1952 1953 1954 1955 1956 1957 1958 1959 1960 1961 1962…" at bounding box center [239, 292] width 85 height 25
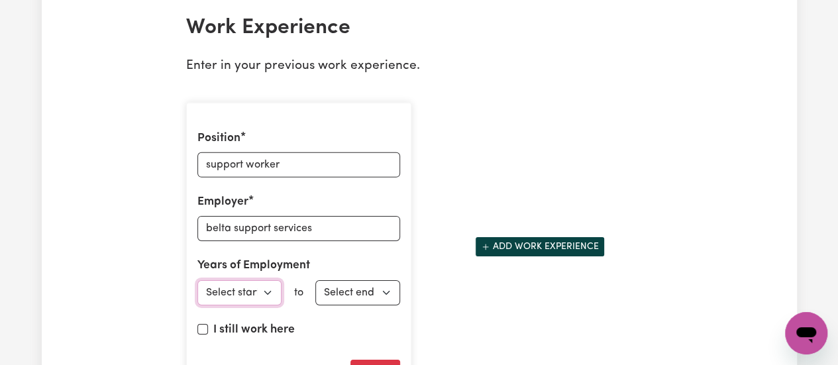
select select "2025"
click at [197, 284] on select "Select start year [DATE] 1952 1953 1954 1955 1956 1957 1958 1959 1960 1961 1962…" at bounding box center [239, 292] width 85 height 25
click at [392, 299] on select "Select end year [DATE] 1952 1953 1954 1955 1956 1957 1958 1959 1960 1961 1962 1…" at bounding box center [357, 292] width 85 height 25
click at [199, 333] on input "I still work here" at bounding box center [202, 329] width 11 height 11
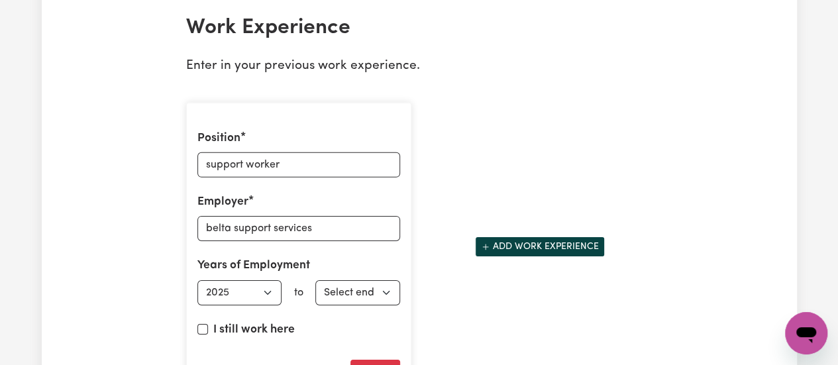
click at [199, 339] on div "I still work here" at bounding box center [298, 332] width 203 height 23
click at [200, 333] on input "I still work here" at bounding box center [202, 329] width 11 height 11
checkbox input "true"
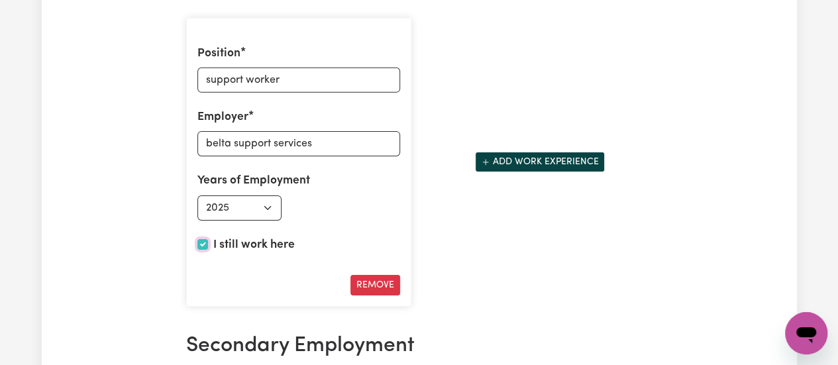
scroll to position [2099, 0]
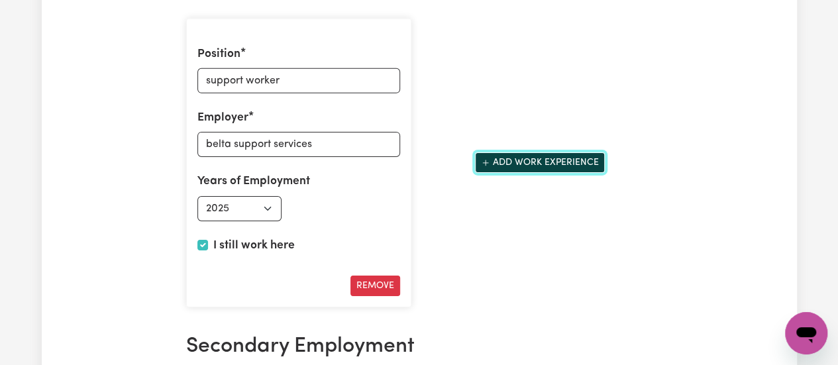
click at [531, 172] on button "Add work experience" at bounding box center [540, 162] width 130 height 21
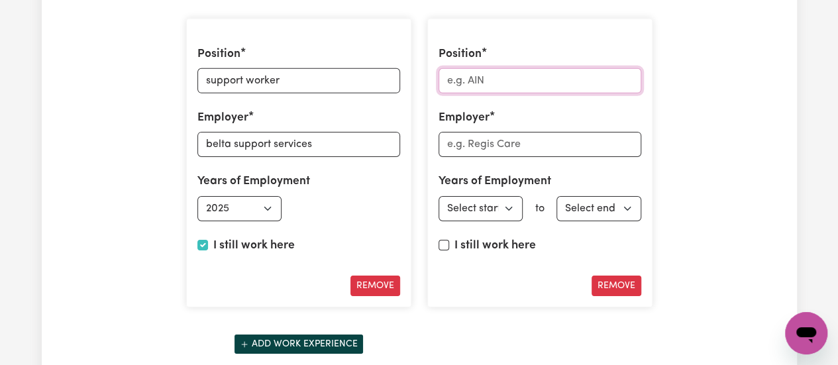
click at [498, 89] on input "Position" at bounding box center [540, 80] width 203 height 25
type input "a"
type input "support worker"
click at [502, 149] on input "Employer" at bounding box center [540, 144] width 203 height 25
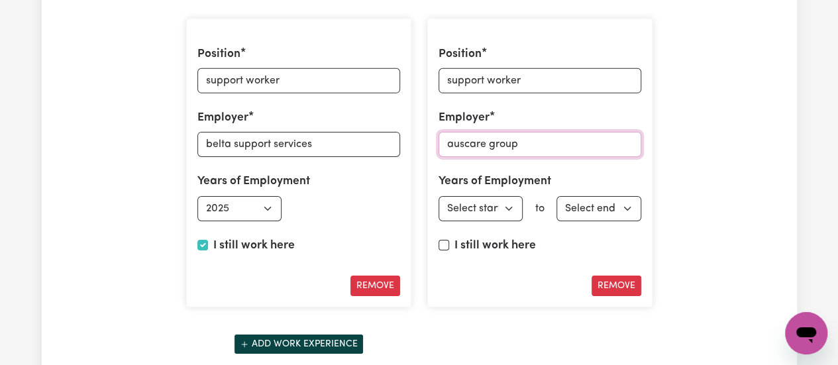
type input "auscare group"
click at [507, 213] on select "Select start year [DATE] 1952 1953 1954 1955 1956 1957 1958 1959 1960 1961 1962…" at bounding box center [481, 208] width 85 height 25
select select "2024"
click at [439, 199] on select "Select start year [DATE] 1952 1953 1954 1955 1956 1957 1958 1959 1960 1961 1962…" at bounding box center [481, 208] width 85 height 25
click at [445, 250] on input "I still work here" at bounding box center [444, 245] width 11 height 11
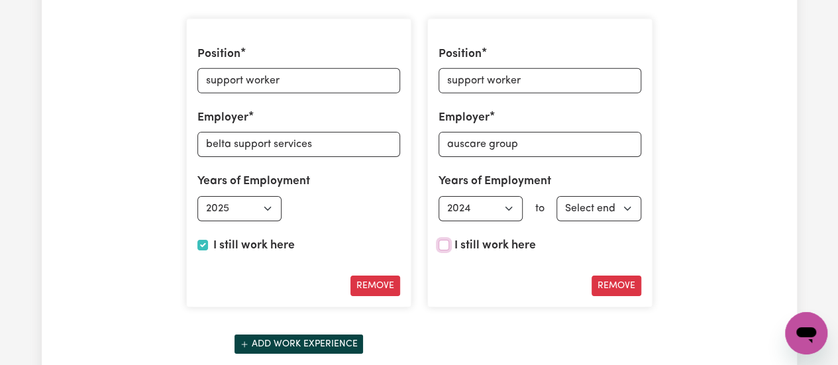
checkbox input "true"
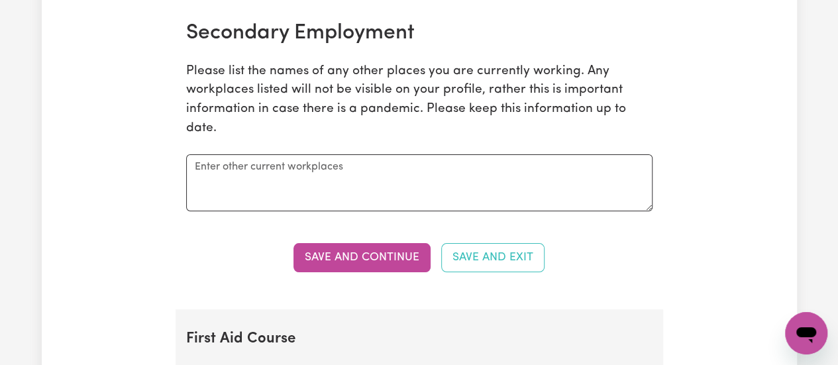
scroll to position [2465, 0]
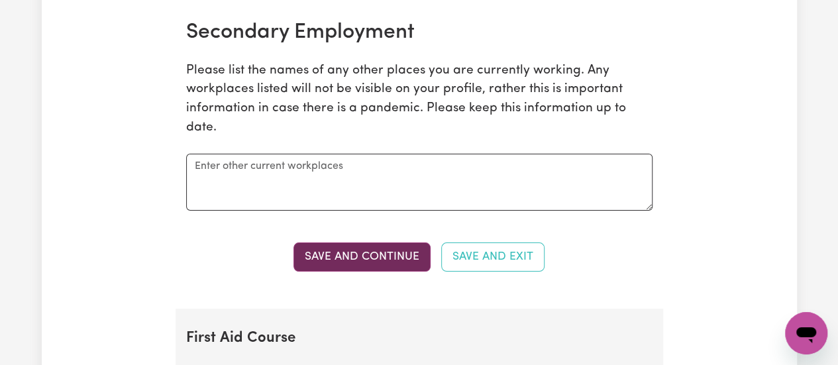
click at [390, 262] on button "Save and Continue" at bounding box center [361, 256] width 137 height 29
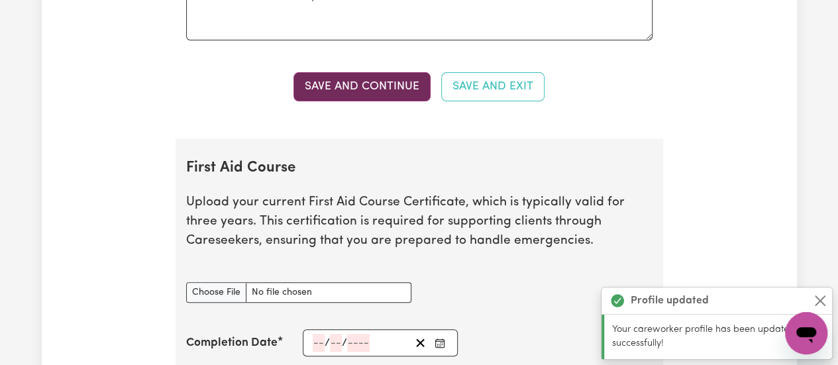
scroll to position [2776, 0]
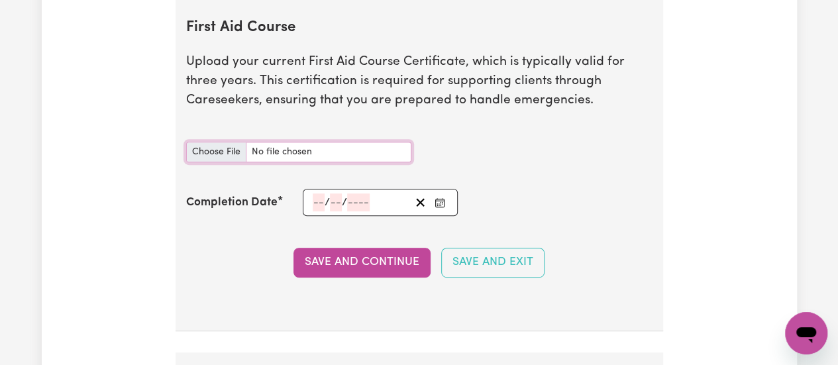
click at [222, 150] on input "First Aid Course document" at bounding box center [298, 152] width 225 height 21
type input "C:\fakepath\Provide_First_Aid_Certificate.pdf"
click at [345, 205] on span "/" at bounding box center [344, 203] width 5 height 12
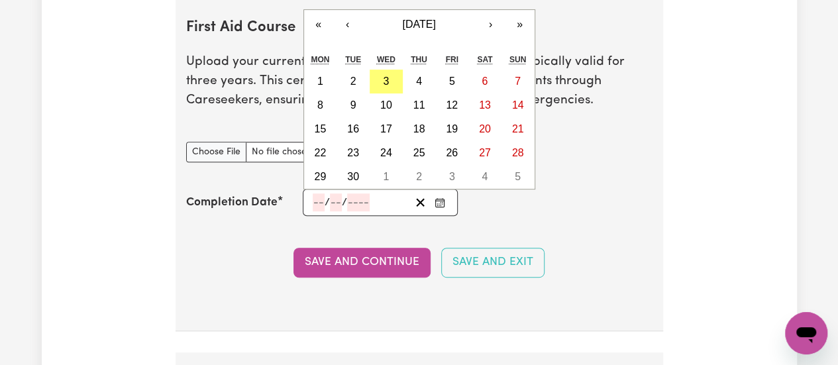
click at [355, 205] on input "number" at bounding box center [358, 202] width 23 height 18
click at [348, 30] on button "‹" at bounding box center [347, 24] width 29 height 29
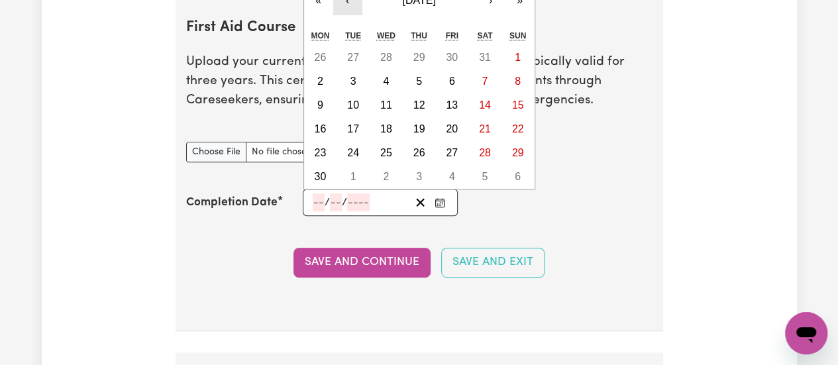
click at [347, 5] on button "‹" at bounding box center [347, 0] width 29 height 29
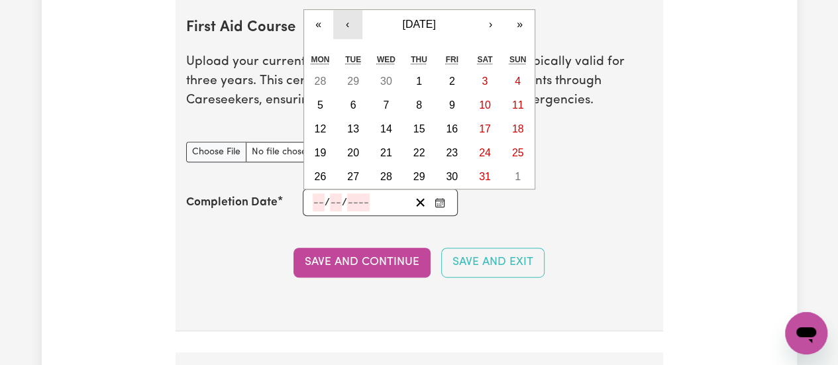
click at [349, 27] on button "‹" at bounding box center [347, 24] width 29 height 29
click at [388, 158] on abbr "23" at bounding box center [386, 152] width 12 height 11
type input "[DATE]"
type input "23"
type input "4"
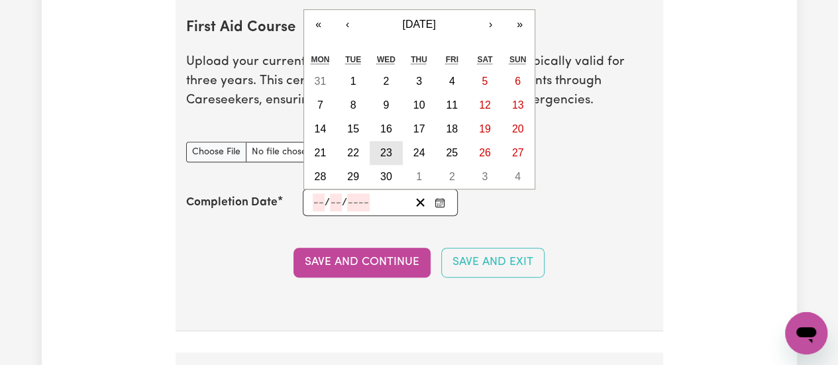
type input "2025"
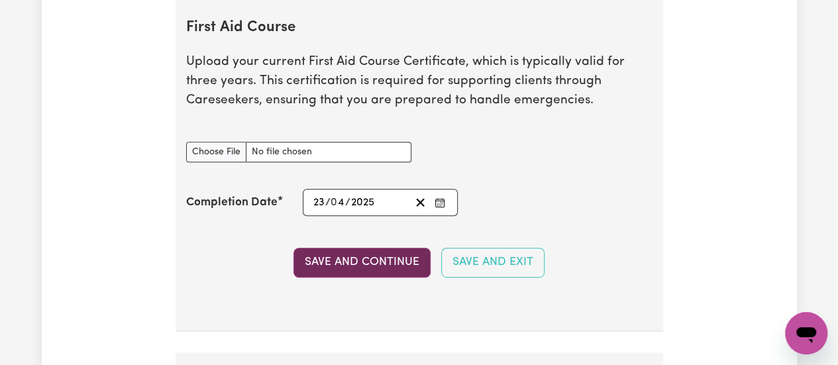
click at [388, 270] on button "Save and Continue" at bounding box center [361, 262] width 137 height 29
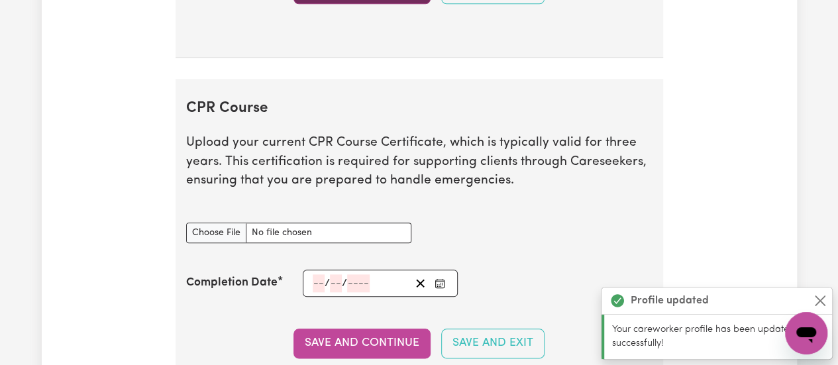
scroll to position [3129, 0]
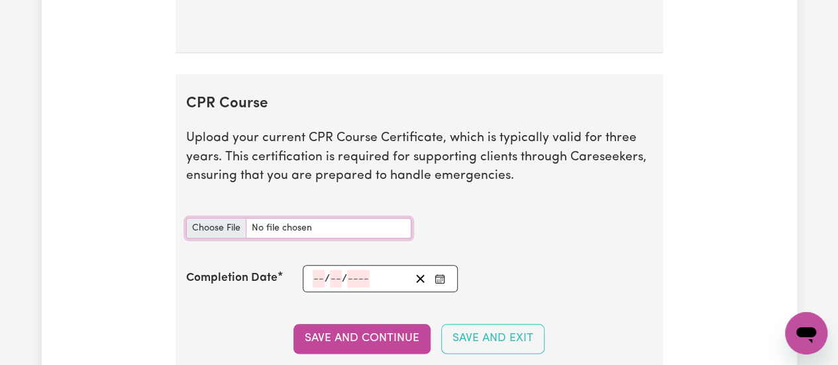
click at [235, 233] on input "CPR Course document" at bounding box center [298, 228] width 225 height 21
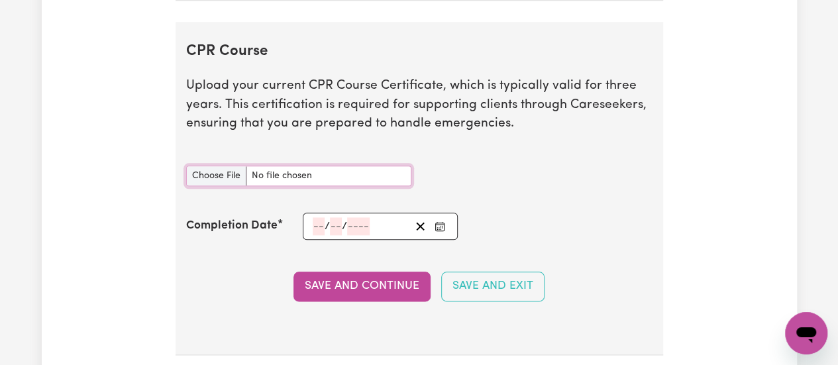
scroll to position [3185, 0]
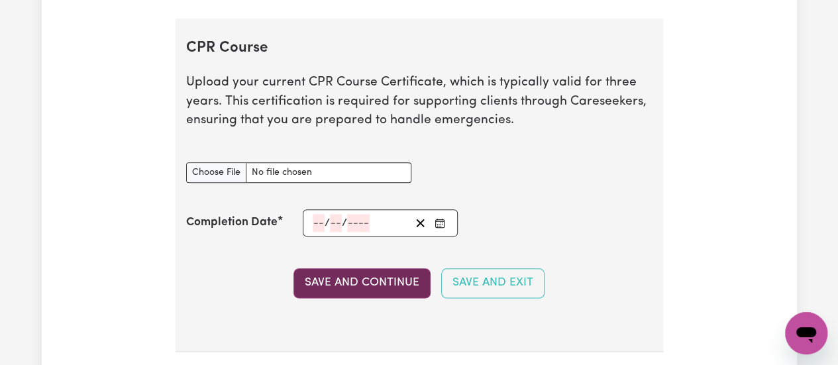
click at [376, 287] on button "Save and Continue" at bounding box center [361, 282] width 137 height 29
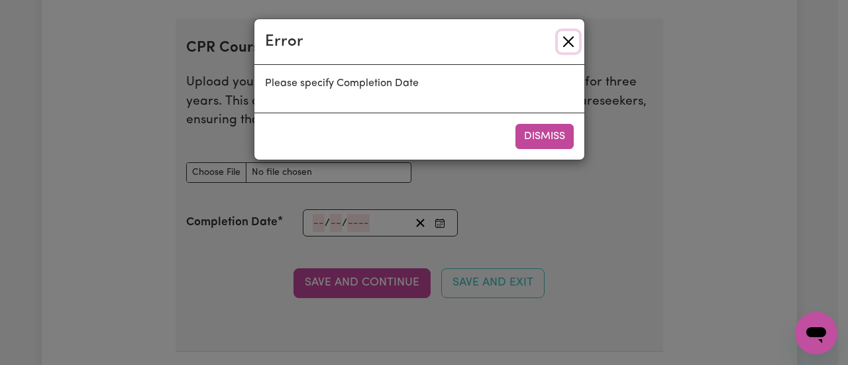
click at [568, 35] on button "Close" at bounding box center [568, 41] width 21 height 21
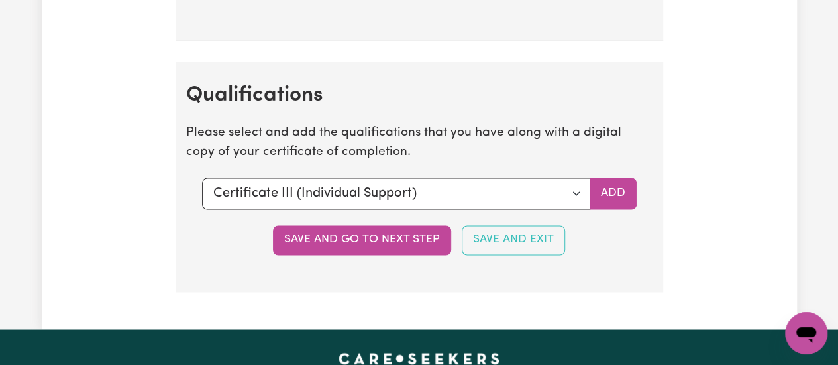
scroll to position [3497, 0]
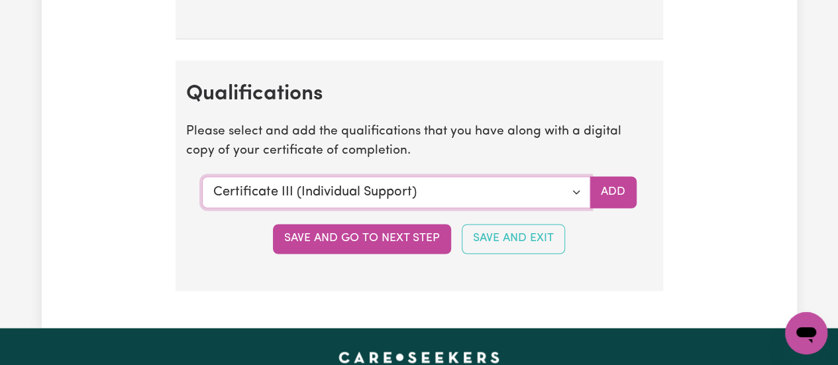
click at [572, 190] on select "Select a qualification to add... Certificate III (Individual Support) Certifica…" at bounding box center [396, 192] width 388 height 32
click at [202, 176] on select "Select a qualification to add... Certificate III (Individual Support) Certifica…" at bounding box center [396, 192] width 388 height 32
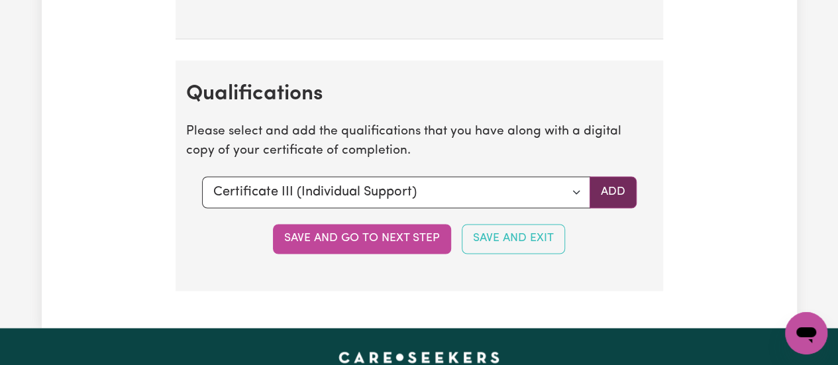
click at [606, 191] on button "Add" at bounding box center [613, 192] width 47 height 32
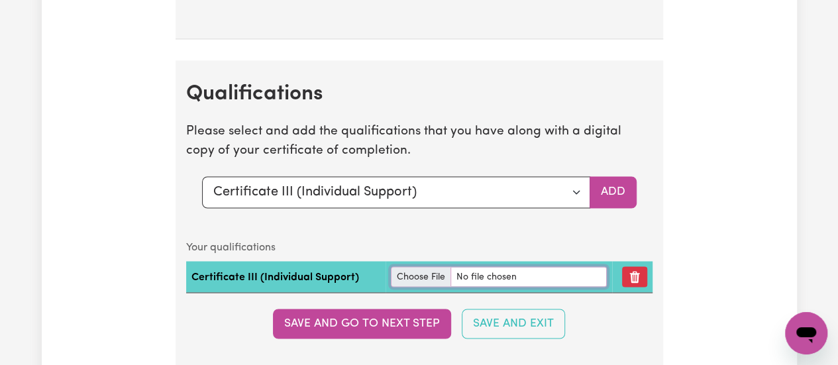
click at [431, 278] on input "file" at bounding box center [499, 276] width 216 height 21
type input "C:\fakepath\Certificate III in Individual Support (Ageing & Disability) B5548.p…"
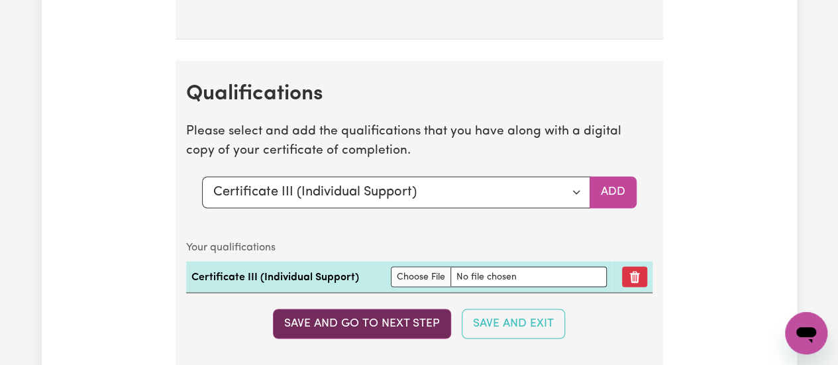
click at [378, 316] on button "Save and go to next step" at bounding box center [362, 323] width 178 height 29
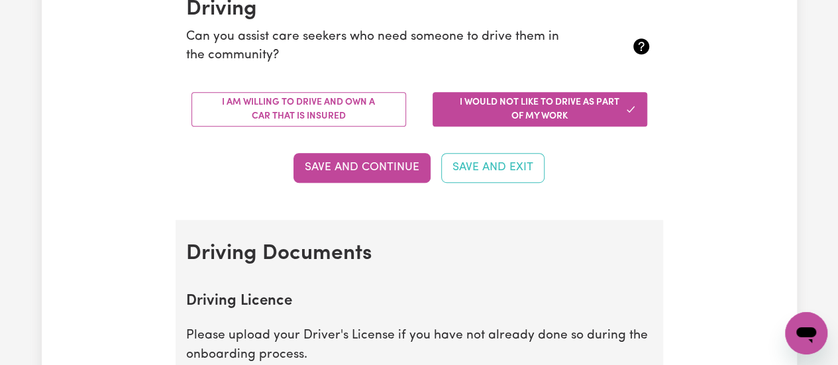
scroll to position [334, 0]
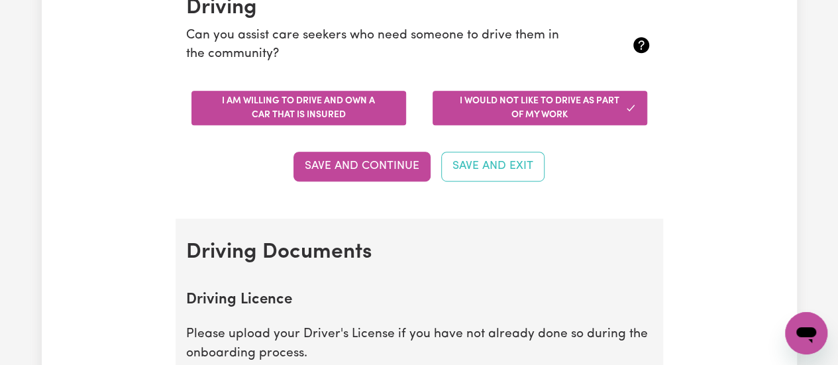
click at [370, 116] on button "I am willing to drive and own a car that is insured" at bounding box center [298, 108] width 215 height 34
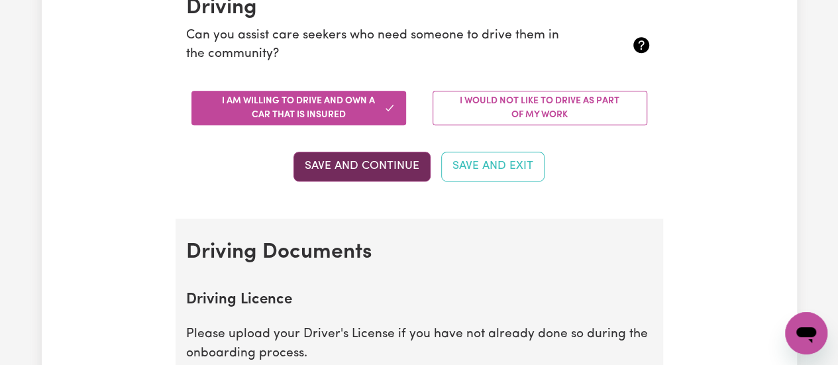
click at [376, 157] on button "Save and Continue" at bounding box center [361, 166] width 137 height 29
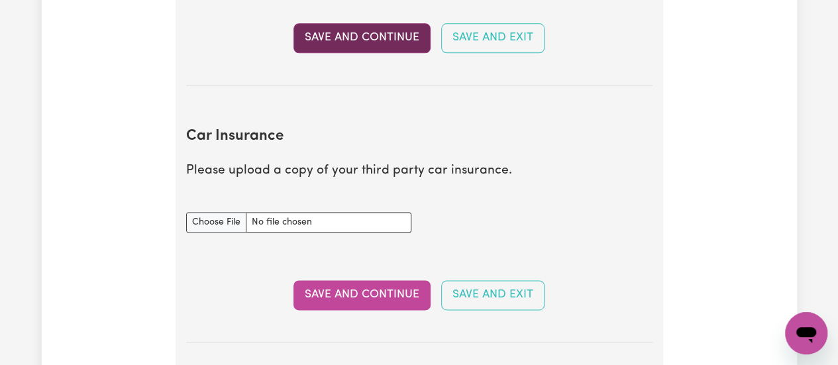
scroll to position [775, 0]
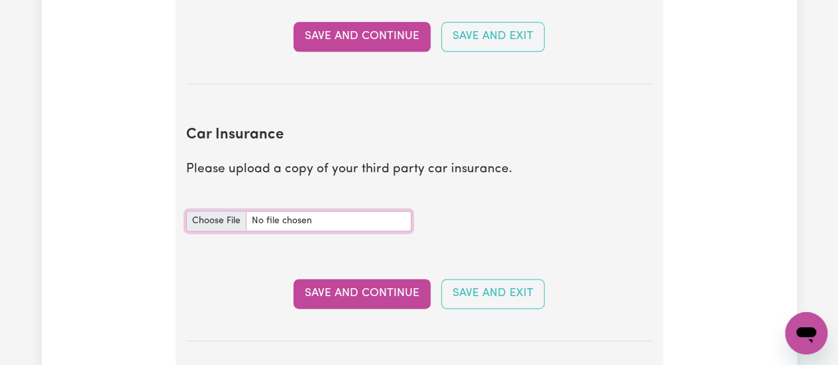
click at [225, 219] on input "Car Insurance document" at bounding box center [298, 221] width 225 height 21
type input "C:\fakepath\Motor insurance.pdf"
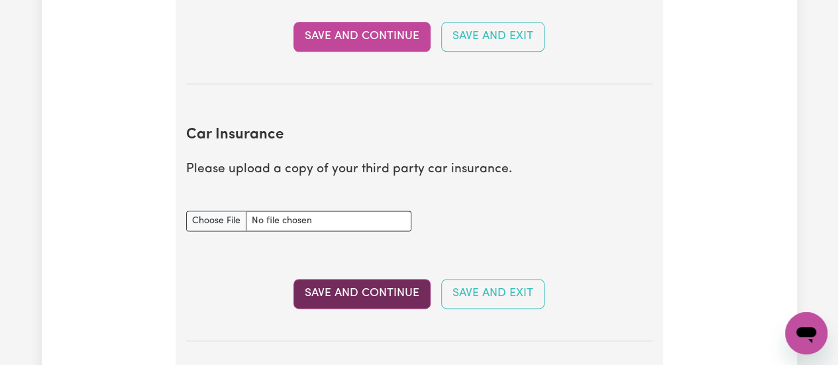
click at [348, 291] on button "Save and Continue" at bounding box center [361, 293] width 137 height 29
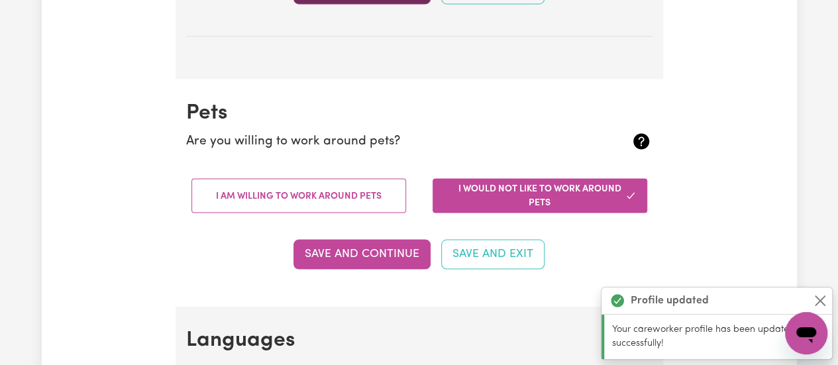
scroll to position [1157, 0]
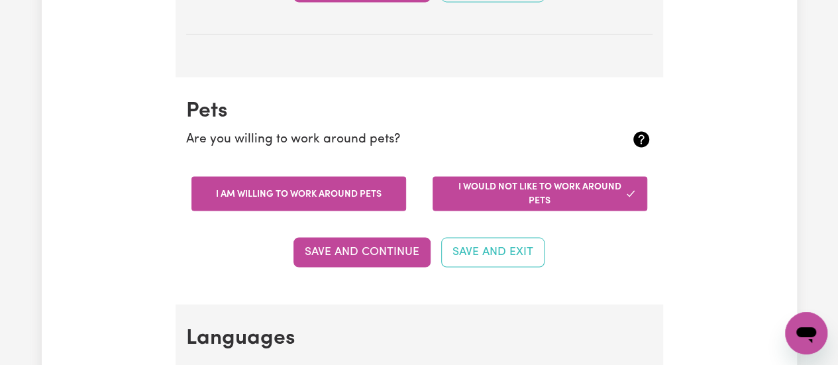
click at [376, 198] on button "I am willing to work around pets" at bounding box center [298, 193] width 215 height 34
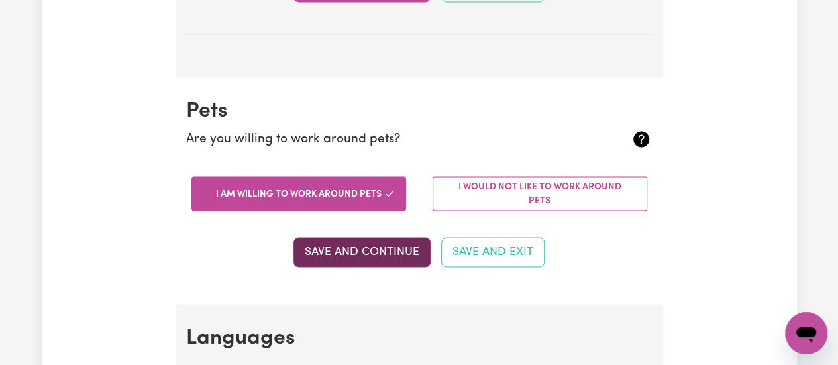
click at [372, 242] on button "Save and Continue" at bounding box center [361, 251] width 137 height 29
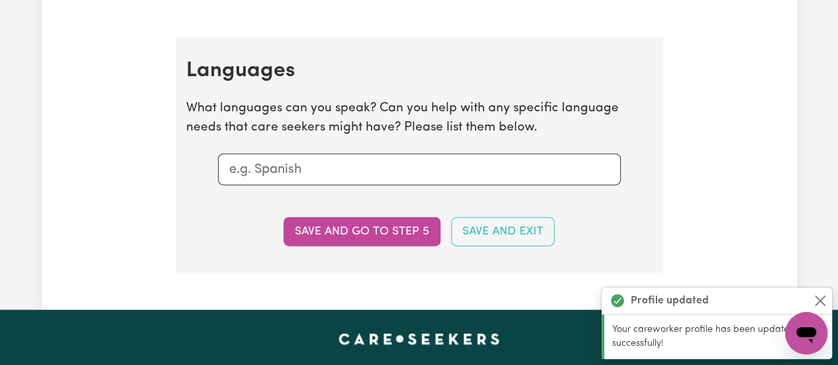
scroll to position [1458, 0]
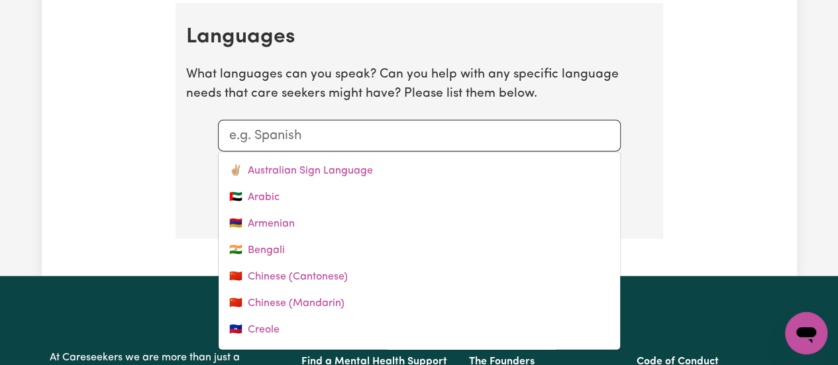
click at [307, 129] on input "text" at bounding box center [419, 136] width 380 height 20
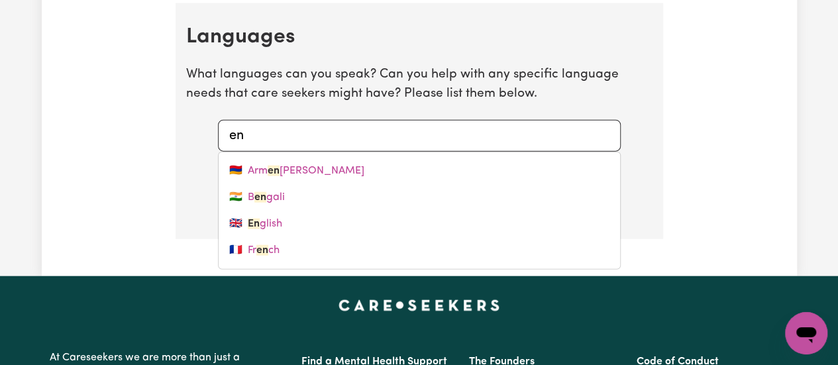
type input "e"
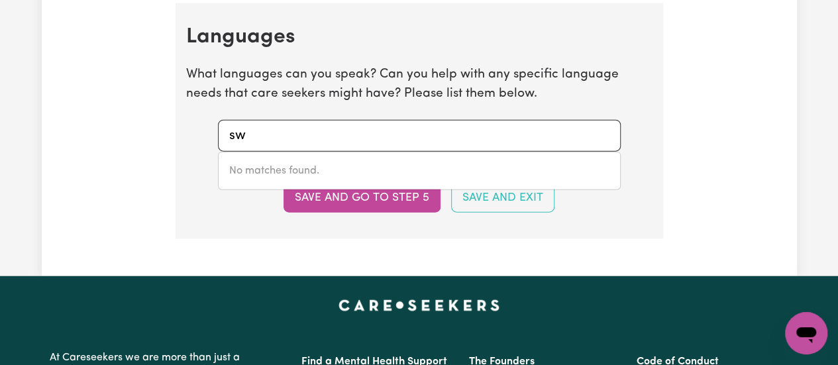
type input "s"
type input "K"
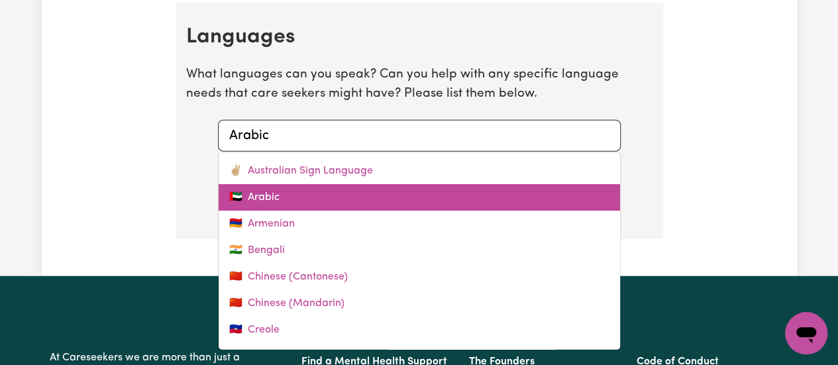
type input "Armenian"
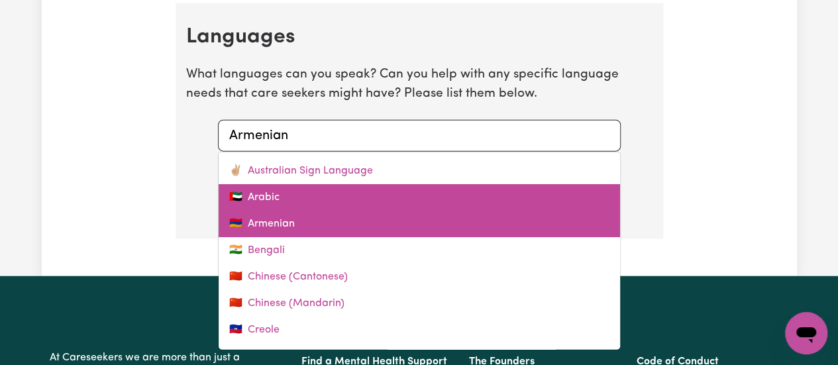
click at [368, 187] on link "🇦🇪 Arabic" at bounding box center [419, 197] width 401 height 27
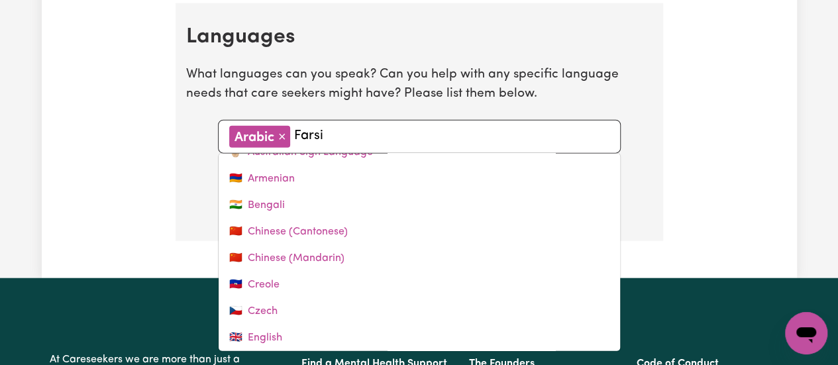
scroll to position [46, 0]
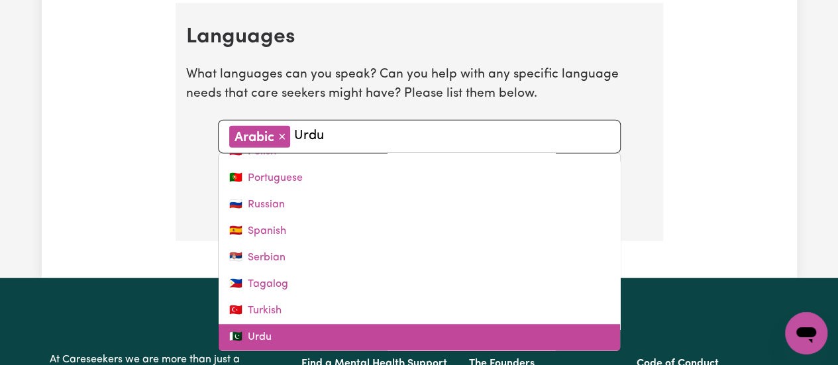
type input "[DEMOGRAPHIC_DATA]"
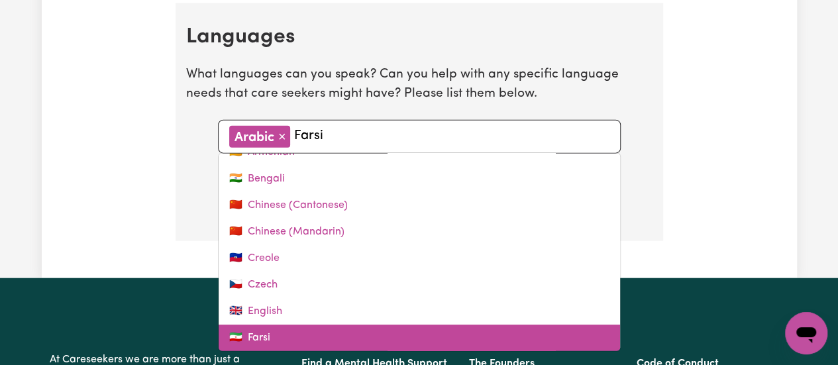
type input "English"
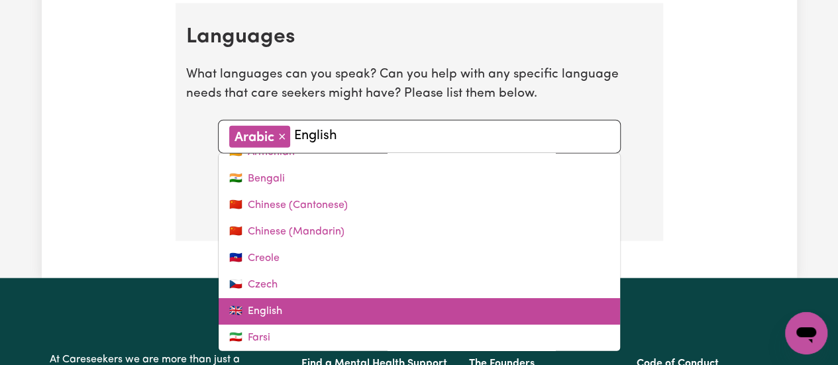
click at [368, 187] on link "🇮🇳 Bengali" at bounding box center [419, 179] width 401 height 27
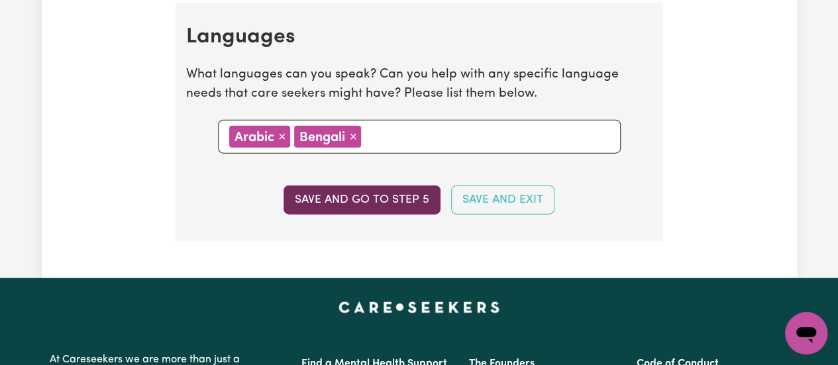
click at [368, 187] on button "Save and go to step 5" at bounding box center [362, 200] width 157 height 29
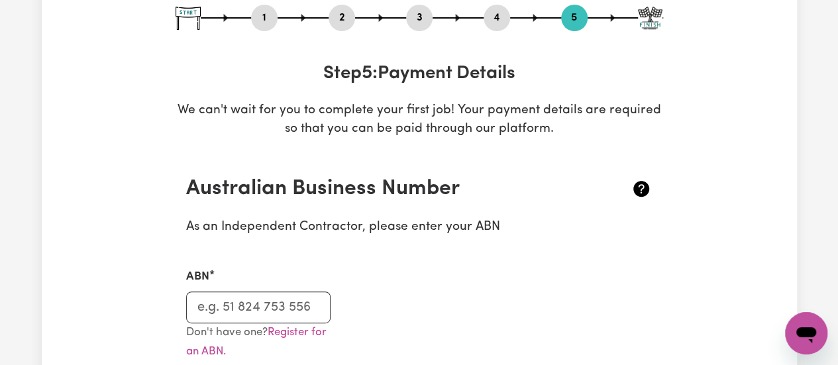
scroll to position [0, 0]
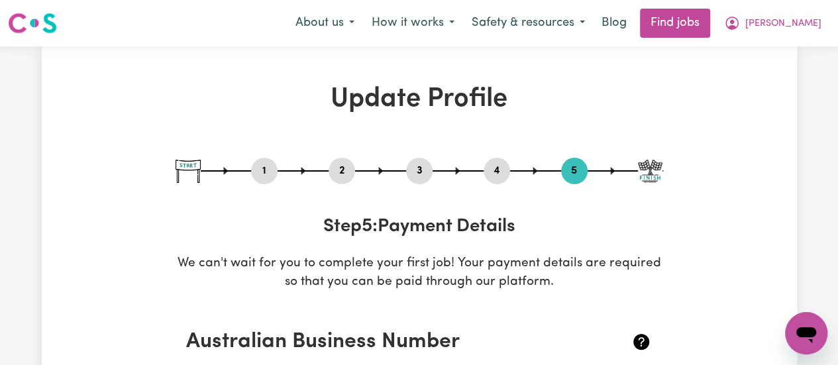
click at [490, 169] on button "4" at bounding box center [497, 170] width 27 height 17
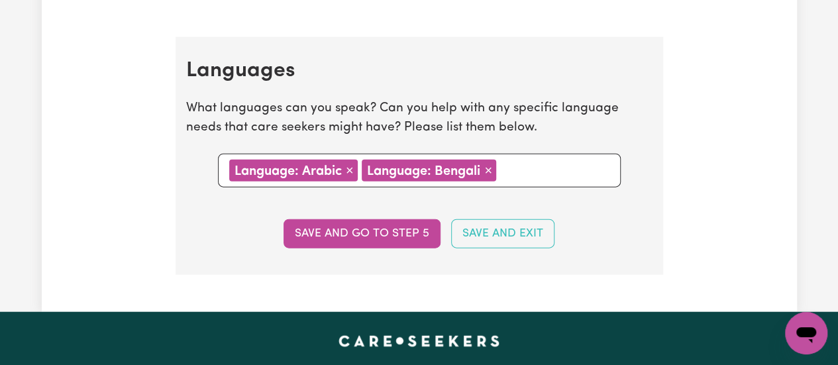
scroll to position [1424, 0]
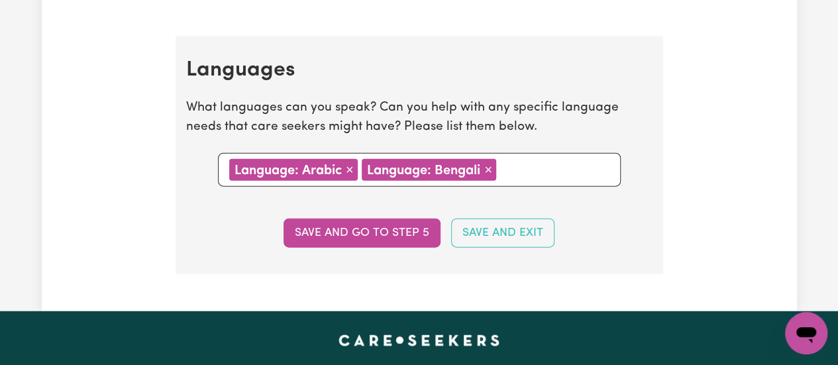
click at [489, 168] on span "×" at bounding box center [488, 169] width 8 height 15
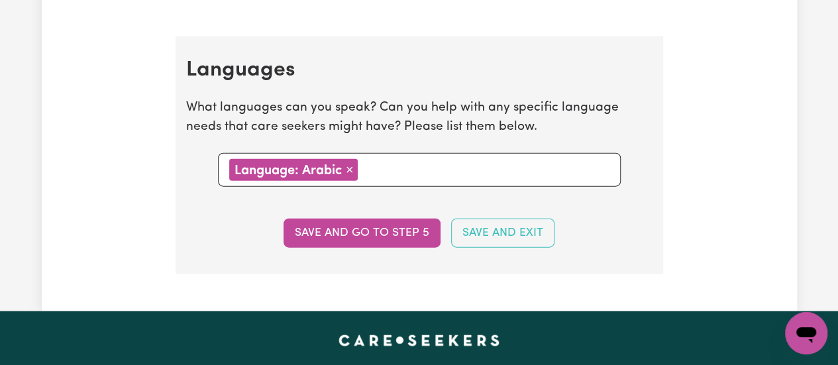
click at [350, 169] on span "×" at bounding box center [350, 169] width 8 height 15
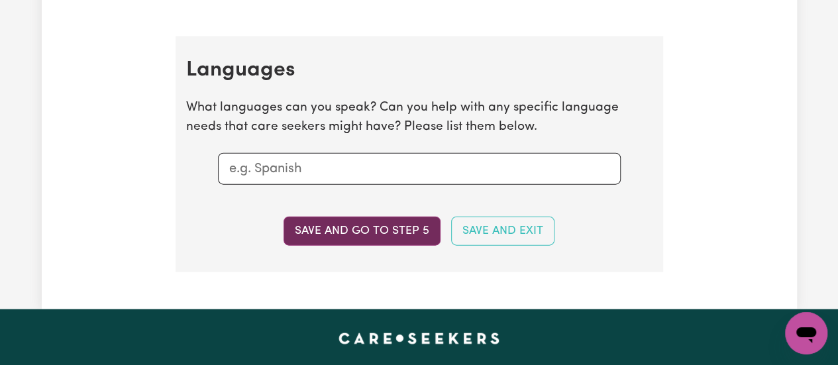
click at [380, 225] on button "Save and go to step 5" at bounding box center [362, 231] width 157 height 29
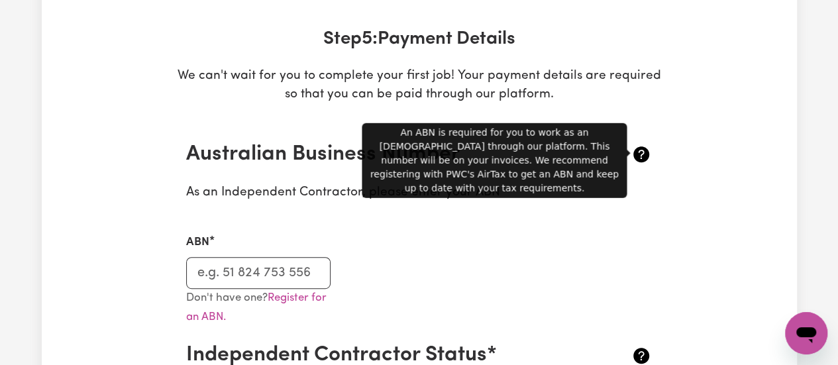
scroll to position [188, 0]
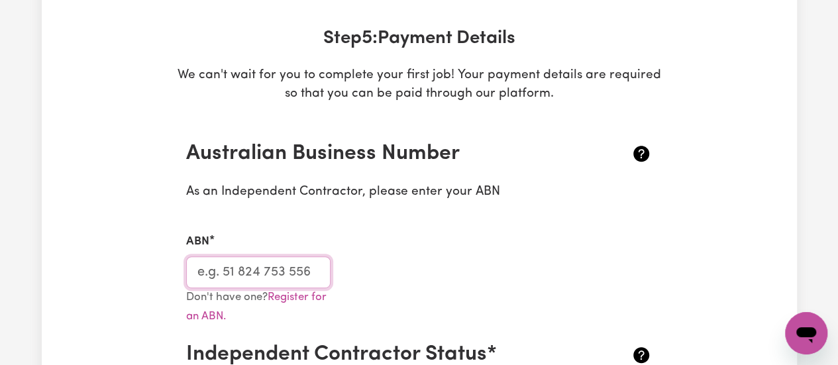
click at [284, 274] on input "ABN" at bounding box center [258, 272] width 145 height 32
type input "35788484066"
click at [474, 279] on div "ABN 35788484066" at bounding box center [419, 252] width 482 height 70
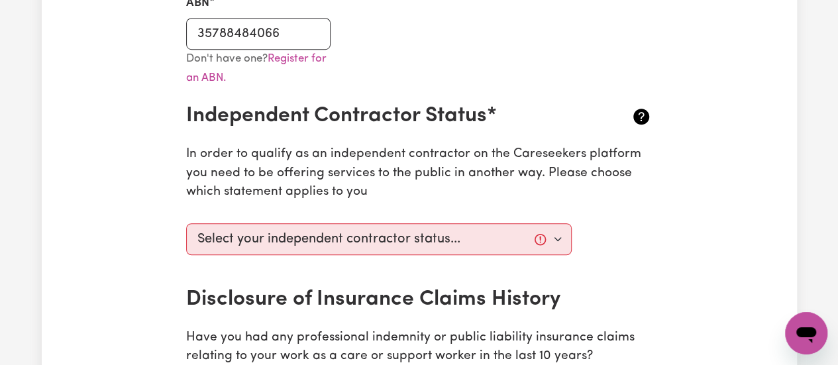
scroll to position [453, 0]
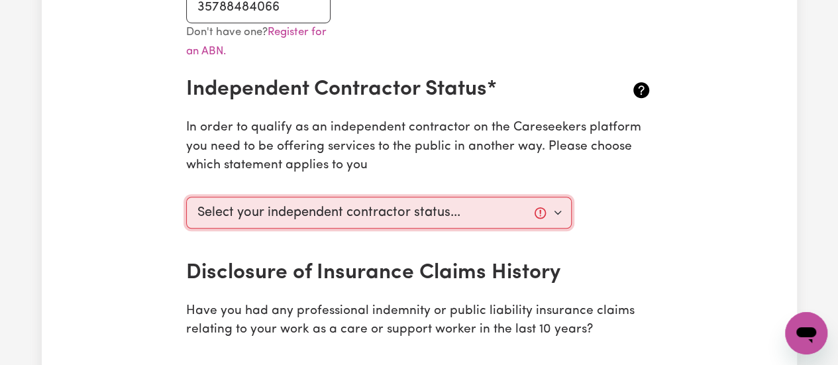
click at [554, 210] on select "Select your independent contractor status... I am providing services through an…" at bounding box center [379, 213] width 386 height 32
select select "I am providing services privately on my own"
click at [186, 197] on select "Select your independent contractor status... I am providing services through an…" at bounding box center [379, 213] width 386 height 32
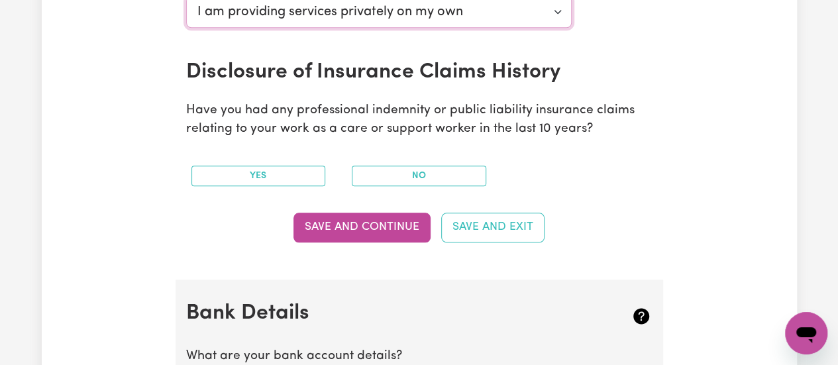
scroll to position [651, 0]
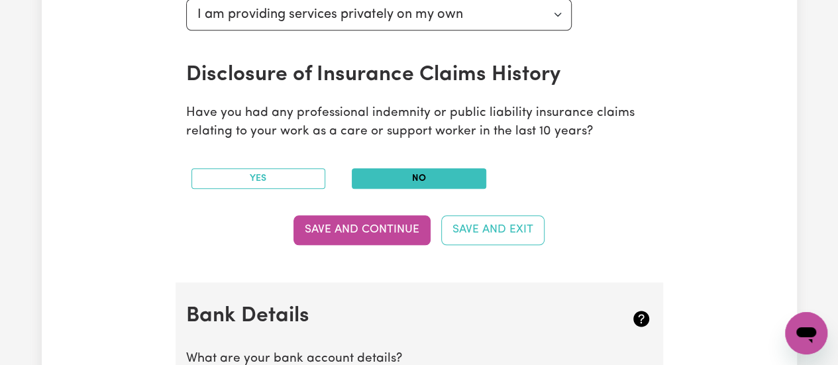
click at [410, 180] on button "No" at bounding box center [419, 178] width 134 height 21
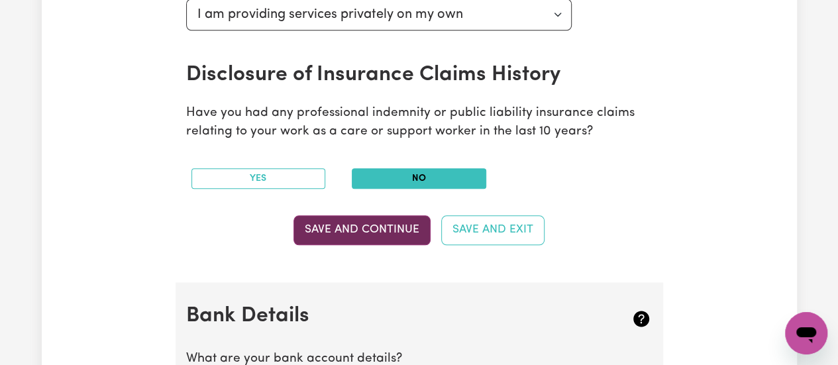
click at [370, 235] on button "Save and Continue" at bounding box center [361, 229] width 137 height 29
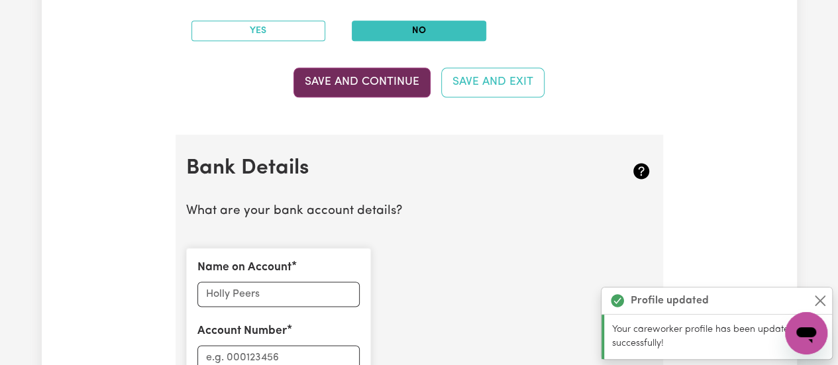
scroll to position [931, 0]
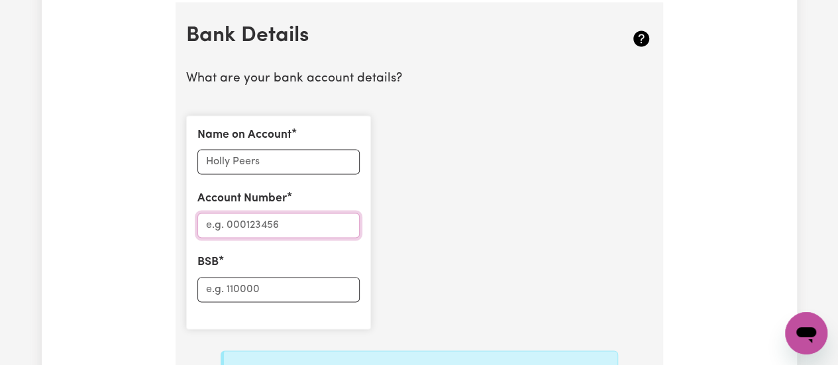
click at [269, 223] on input "Account Number" at bounding box center [278, 225] width 162 height 25
type input "11239144"
click at [238, 157] on input "Name on Account" at bounding box center [278, 161] width 162 height 25
type input "0"
click at [231, 285] on input "BSB" at bounding box center [278, 289] width 162 height 25
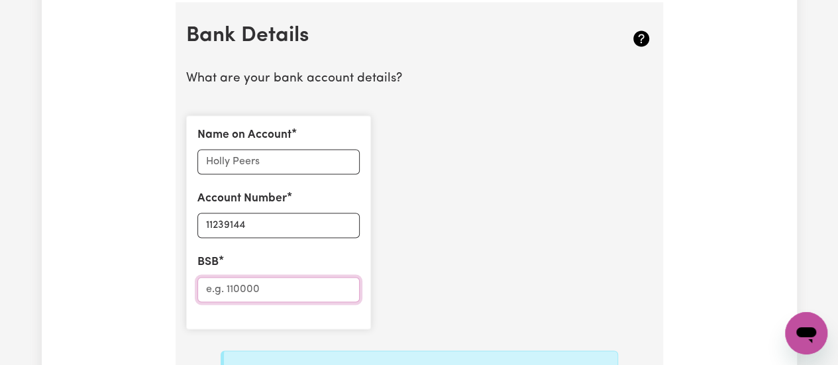
click at [231, 285] on input "BSB" at bounding box center [278, 289] width 162 height 25
type input "066159"
click at [287, 157] on input "Name on Account" at bounding box center [278, 161] width 162 height 25
type input "[PERSON_NAME]"
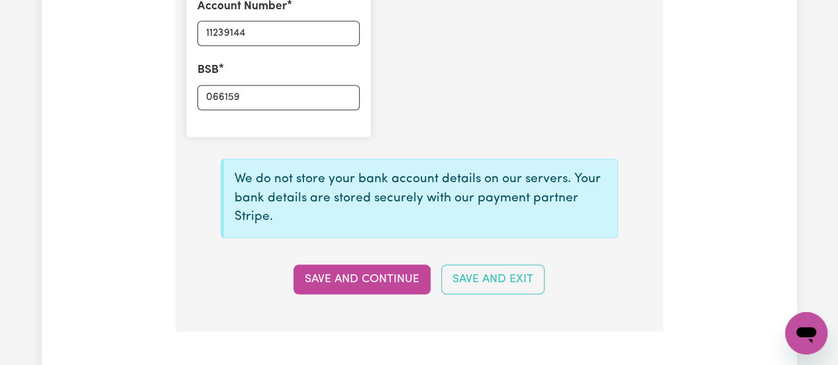
scroll to position [1125, 0]
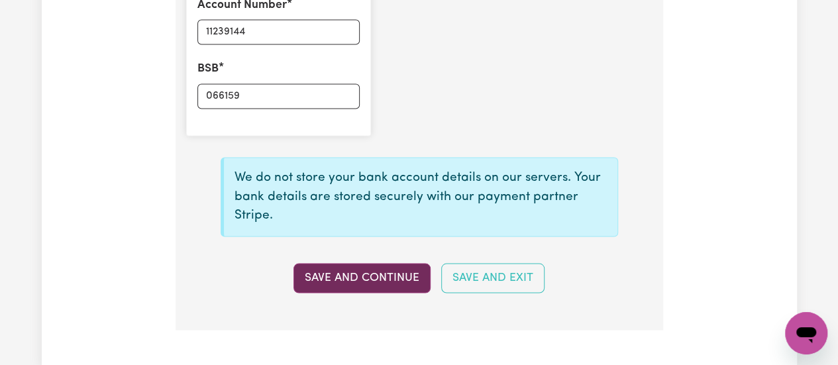
click at [384, 268] on button "Save and Continue" at bounding box center [361, 277] width 137 height 29
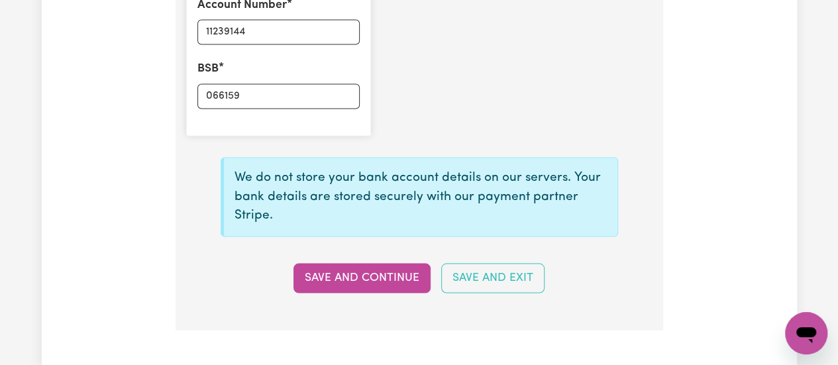
type input "****9144"
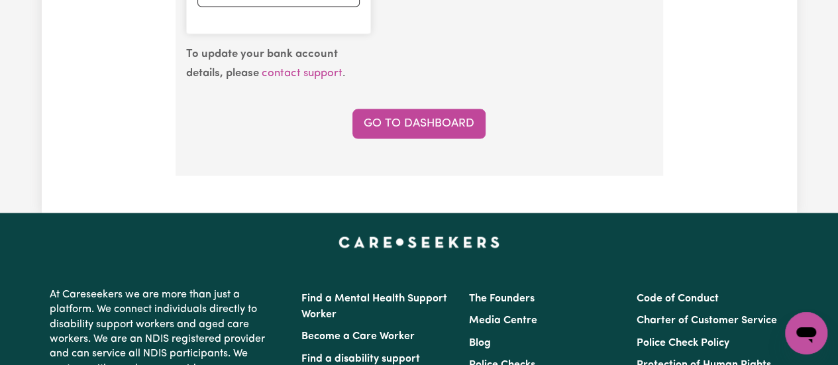
scroll to position [1228, 0]
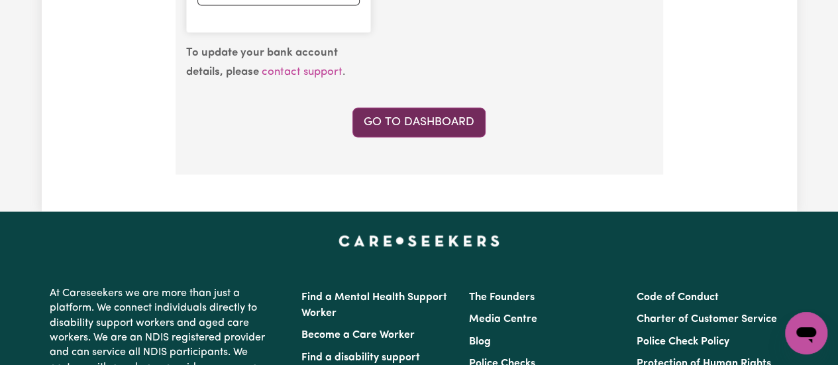
click at [423, 117] on link "Go to Dashboard" at bounding box center [418, 121] width 133 height 29
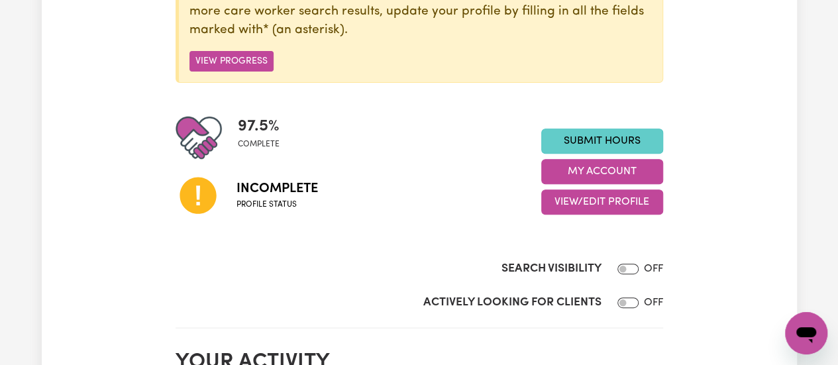
scroll to position [225, 0]
click at [586, 152] on link "Submit Hours" at bounding box center [602, 141] width 122 height 25
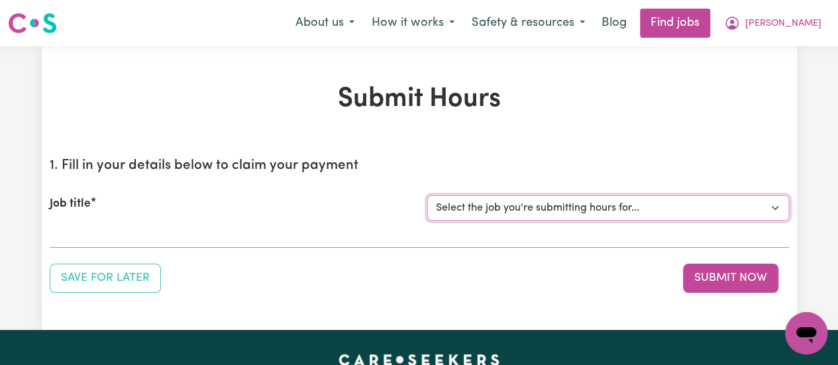
click at [754, 210] on select "Select the job you're submitting hours for..." at bounding box center [608, 207] width 362 height 25
click at [775, 209] on select "Select the job you're submitting hours for..." at bounding box center [608, 207] width 362 height 25
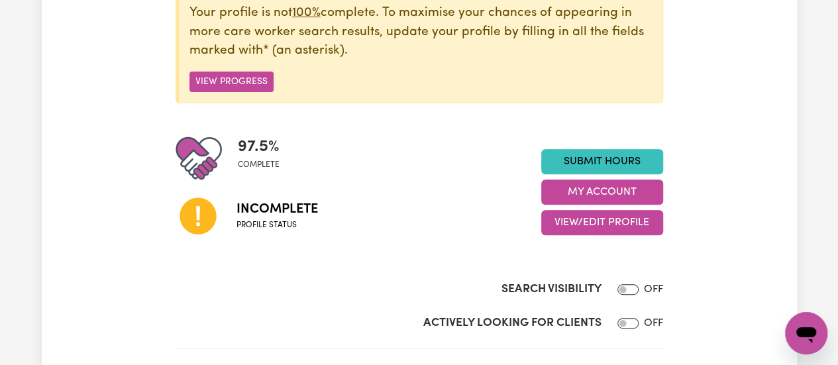
scroll to position [207, 0]
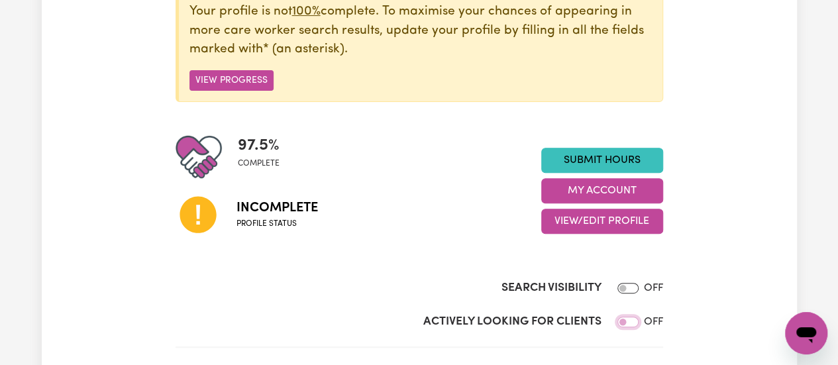
click at [633, 323] on input "Actively Looking for Clients" at bounding box center [627, 322] width 21 height 11
checkbox input "true"
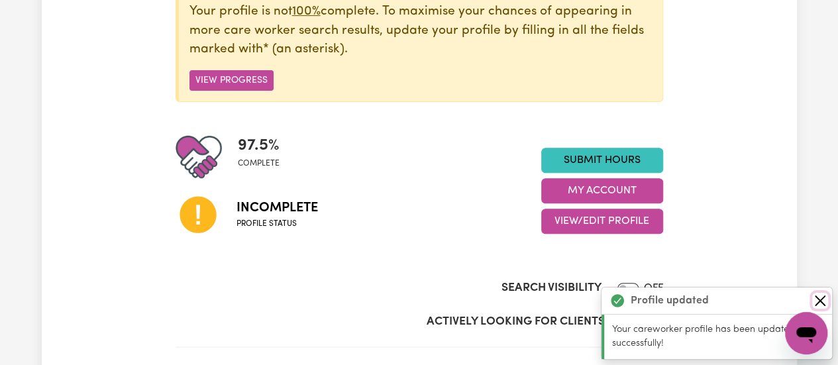
click at [820, 301] on button "Close" at bounding box center [820, 301] width 16 height 16
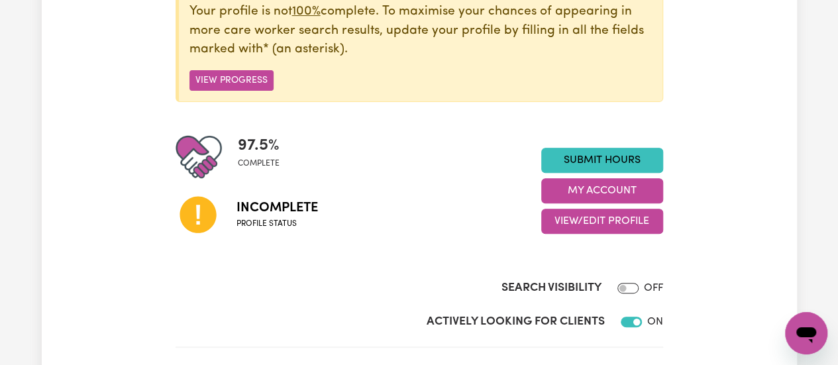
click at [635, 282] on div at bounding box center [625, 288] width 27 height 16
click at [631, 286] on input "Search Visibility" at bounding box center [627, 288] width 21 height 11
checkbox input "true"
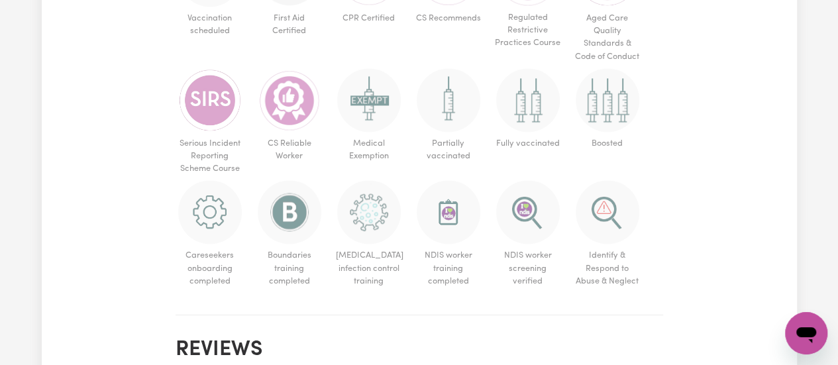
scroll to position [955, 0]
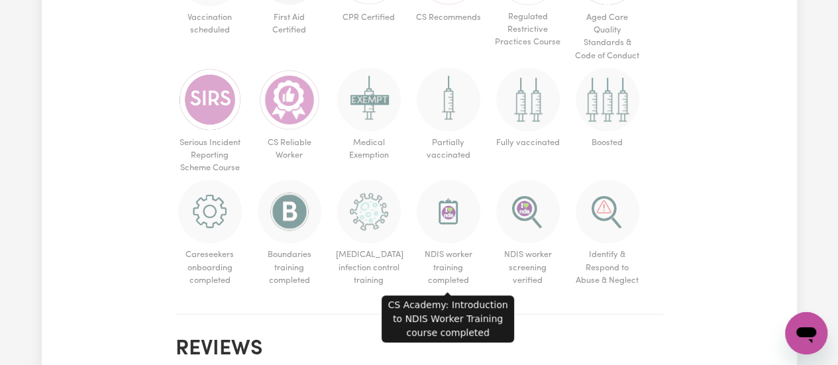
click at [449, 237] on img at bounding box center [449, 212] width 64 height 64
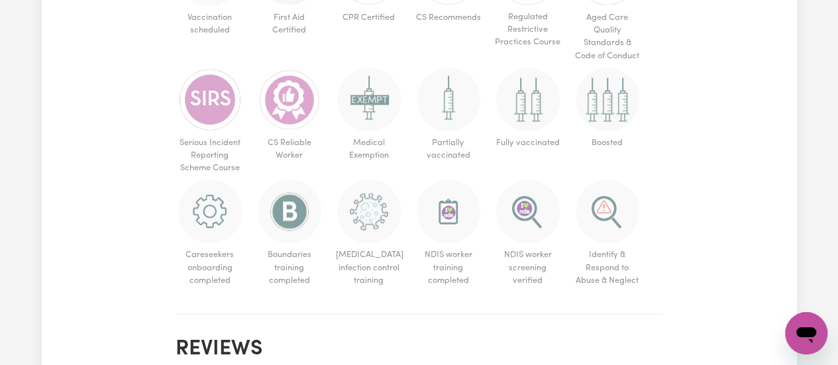
click at [450, 218] on img at bounding box center [449, 212] width 64 height 64
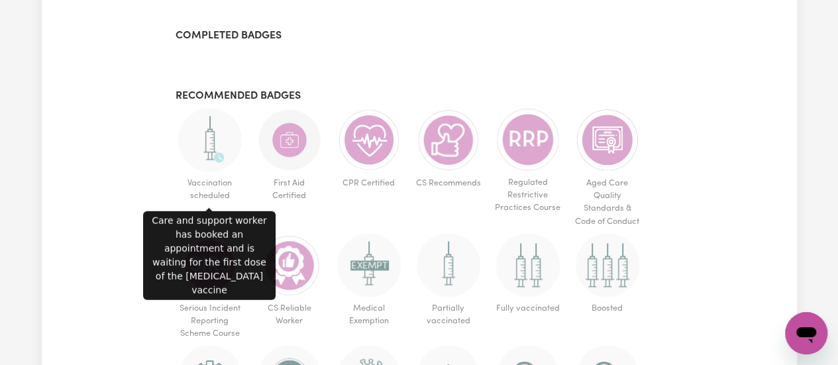
scroll to position [789, 0]
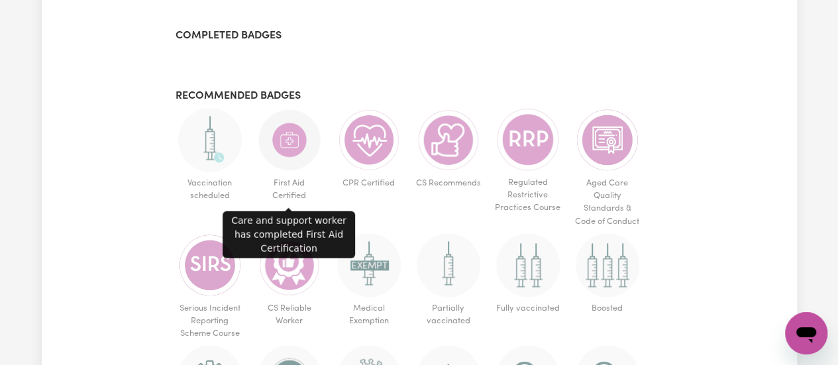
click at [294, 145] on img at bounding box center [290, 140] width 64 height 64
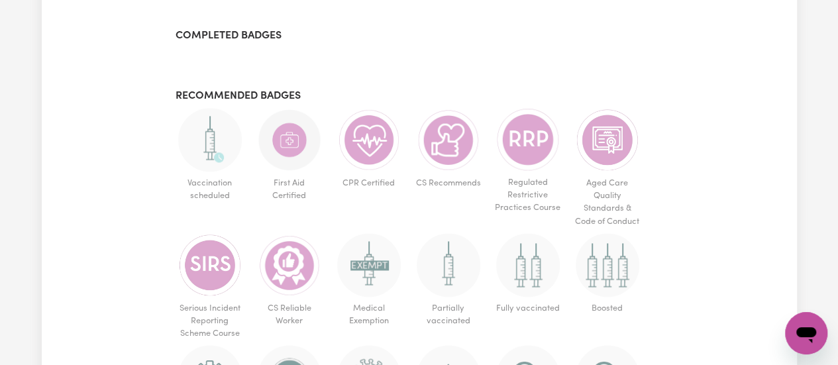
click at [294, 145] on img at bounding box center [290, 140] width 64 height 64
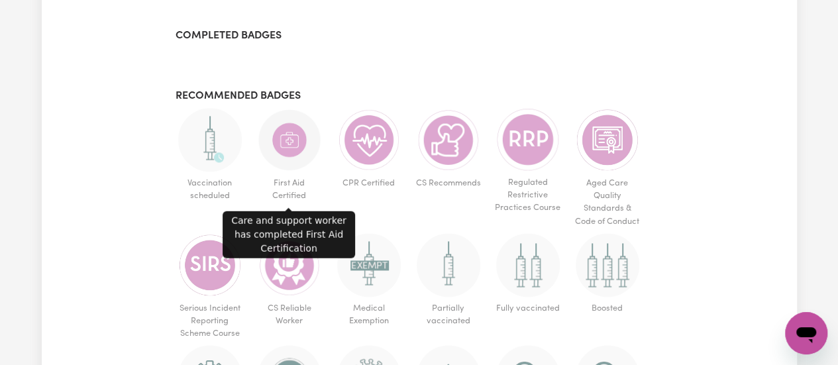
click at [294, 145] on img at bounding box center [290, 140] width 64 height 64
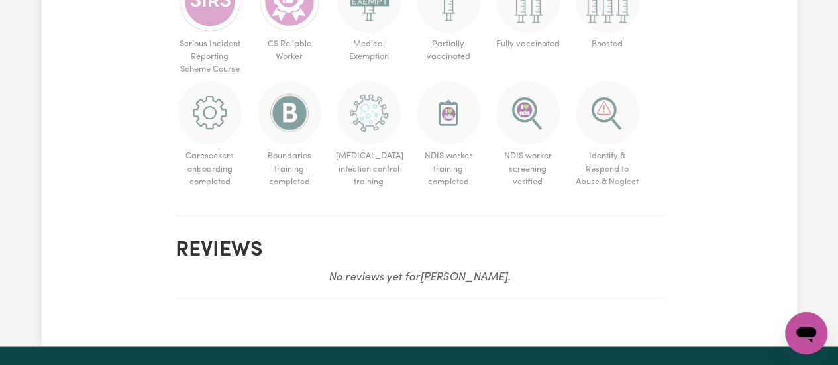
scroll to position [1053, 0]
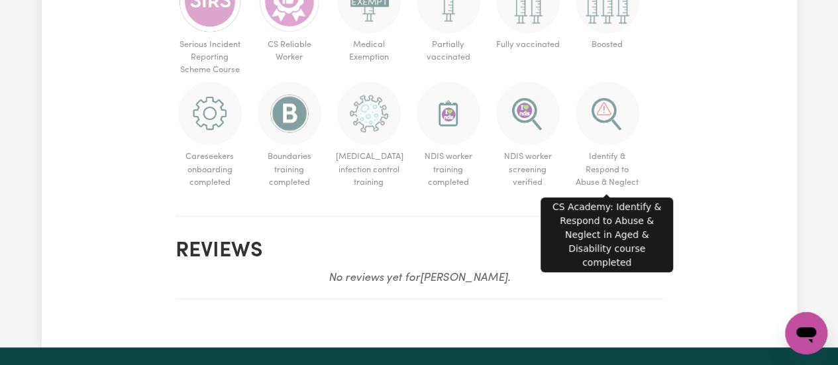
click at [601, 150] on span "Identify & Respond to Abuse & Neglect" at bounding box center [607, 169] width 69 height 49
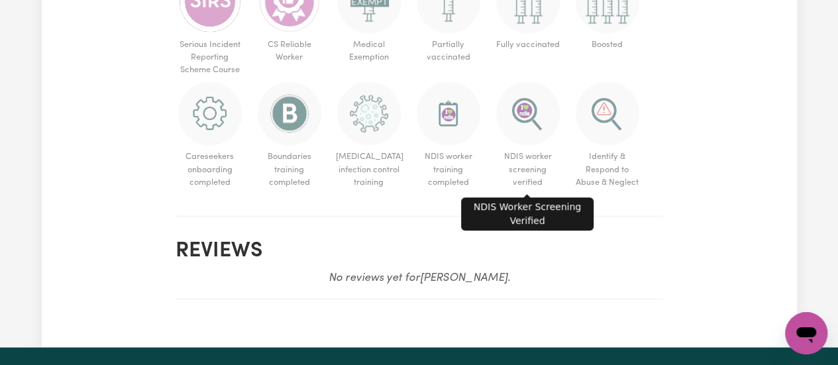
click at [531, 148] on span "NDIS worker screening verified" at bounding box center [528, 169] width 69 height 49
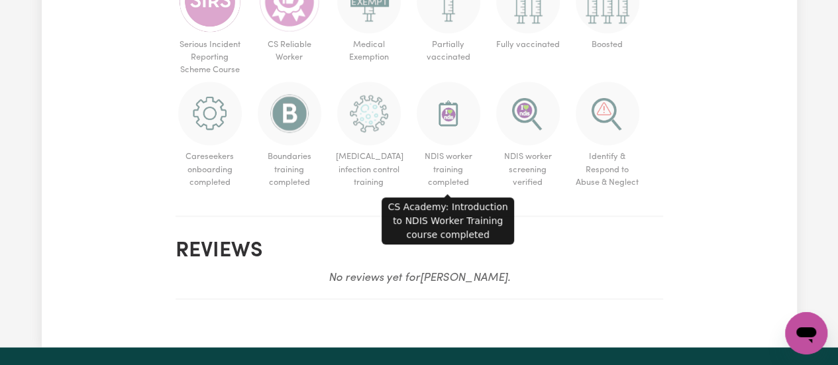
click at [461, 123] on img at bounding box center [449, 113] width 64 height 64
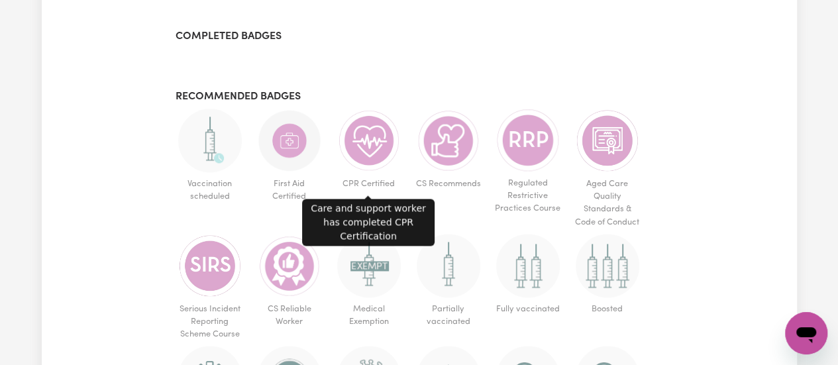
scroll to position [786, 0]
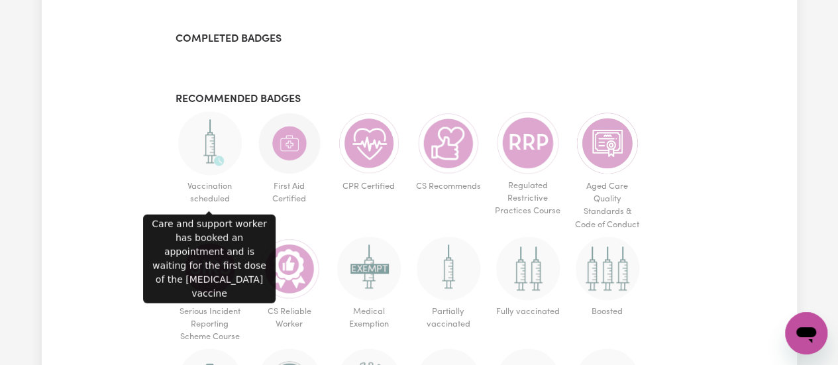
click at [213, 140] on img at bounding box center [210, 143] width 64 height 64
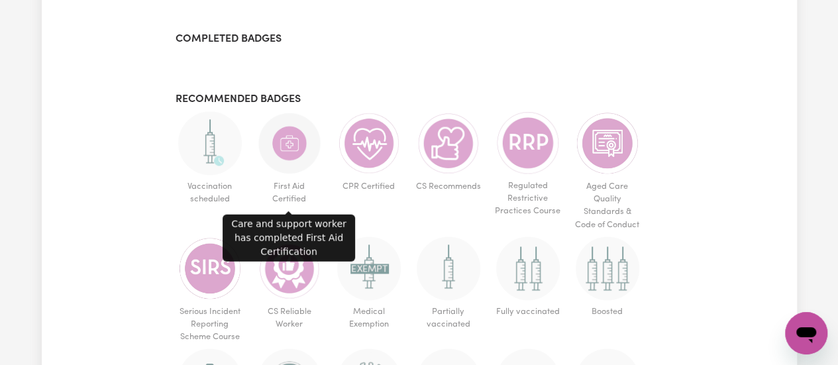
click at [288, 164] on img at bounding box center [290, 143] width 64 height 64
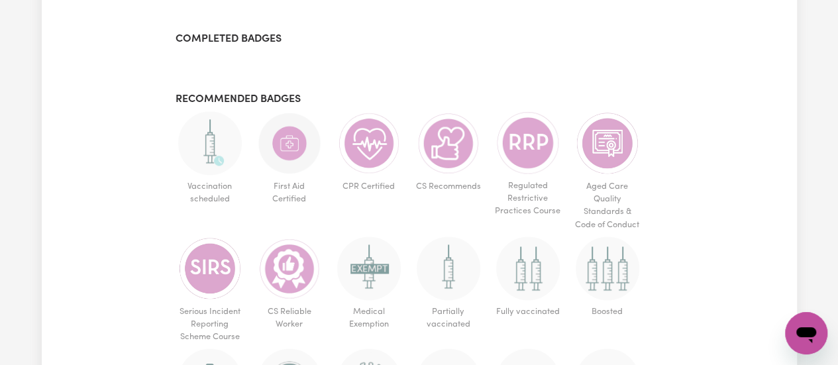
click at [288, 164] on img at bounding box center [290, 143] width 64 height 64
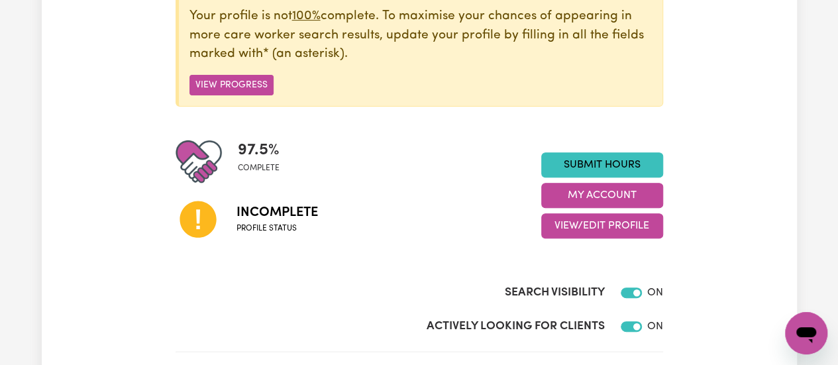
scroll to position [200, 0]
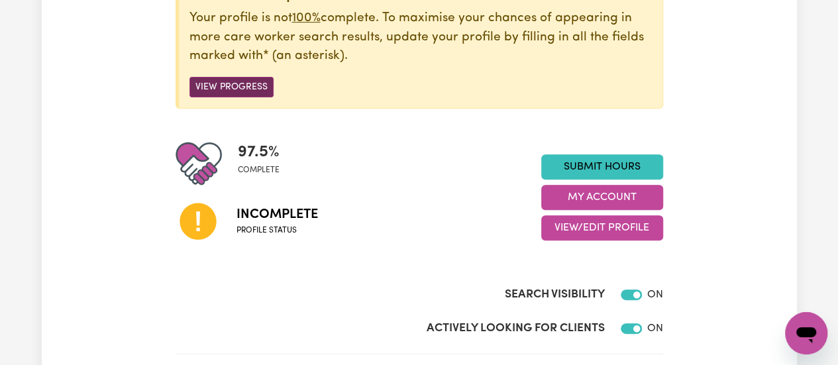
click at [216, 85] on button "View Progress" at bounding box center [231, 87] width 84 height 21
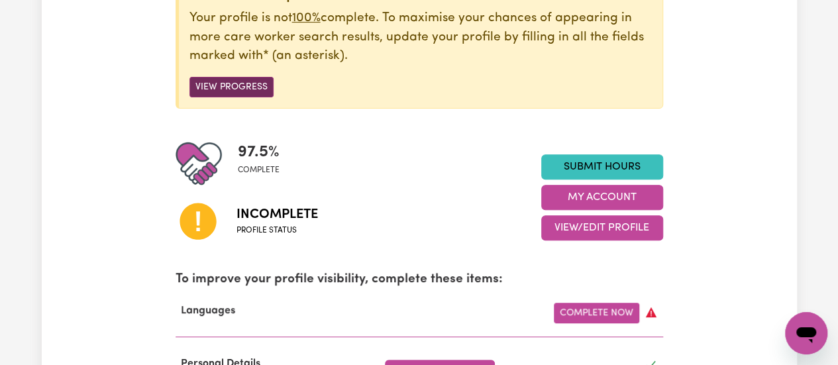
click at [216, 85] on button "View Progress" at bounding box center [231, 87] width 84 height 21
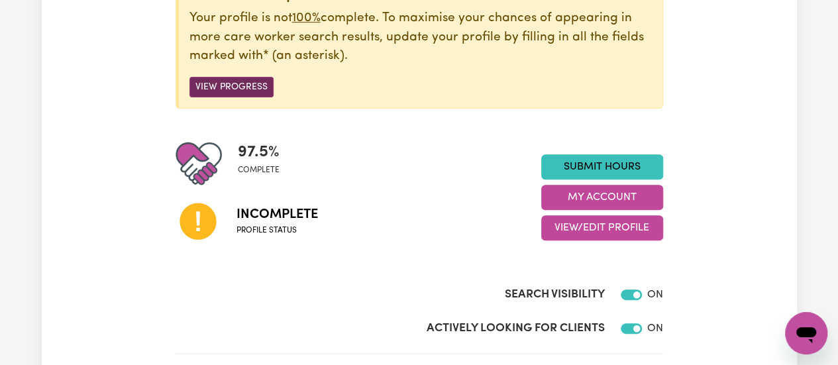
click at [216, 85] on button "View Progress" at bounding box center [231, 87] width 84 height 21
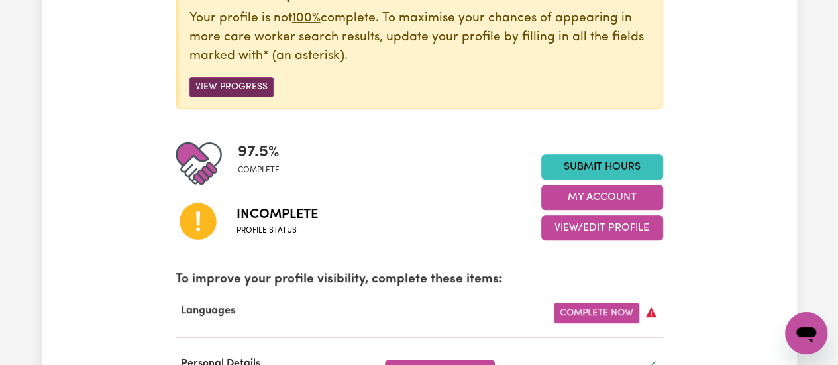
click at [216, 85] on button "View Progress" at bounding box center [231, 87] width 84 height 21
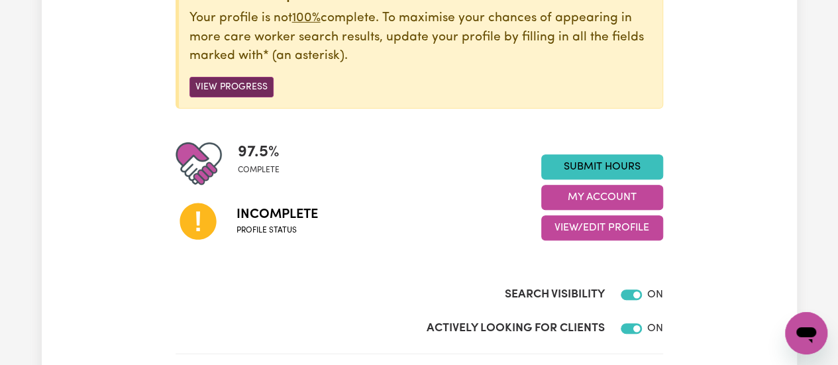
click at [216, 85] on button "View Progress" at bounding box center [231, 87] width 84 height 21
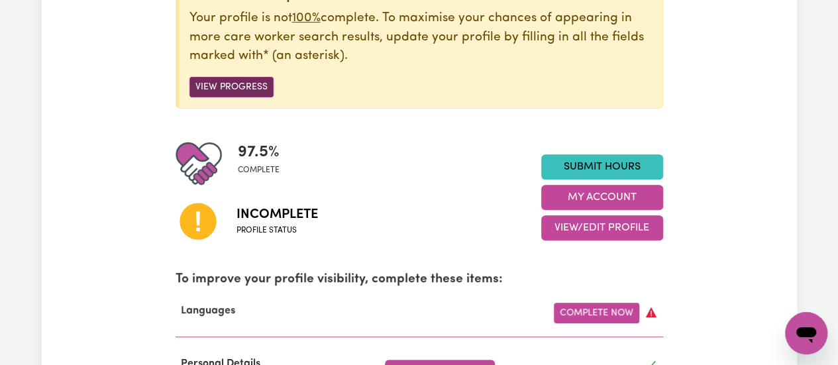
click at [216, 85] on button "View Progress" at bounding box center [231, 87] width 84 height 21
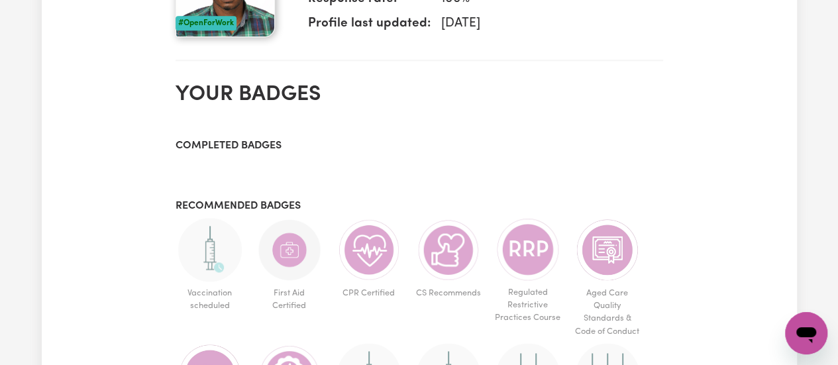
scroll to position [686, 0]
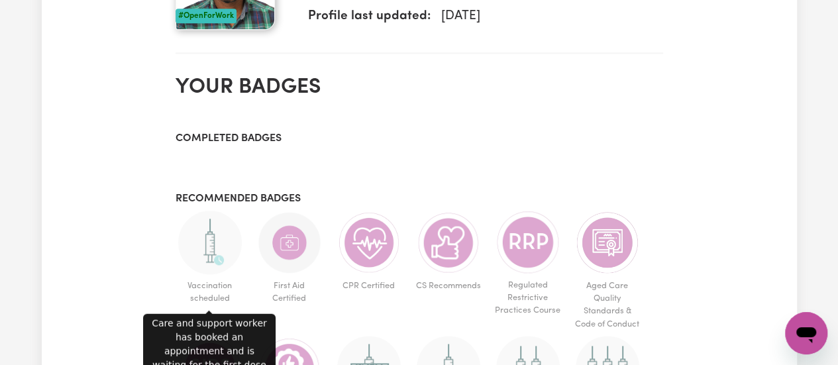
click at [225, 233] on img at bounding box center [210, 243] width 64 height 64
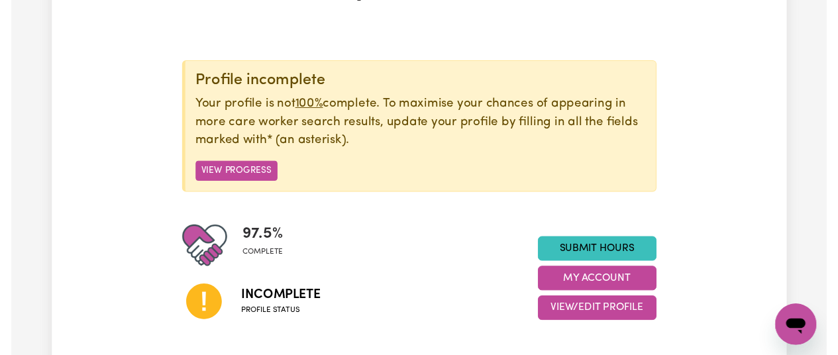
scroll to position [0, 0]
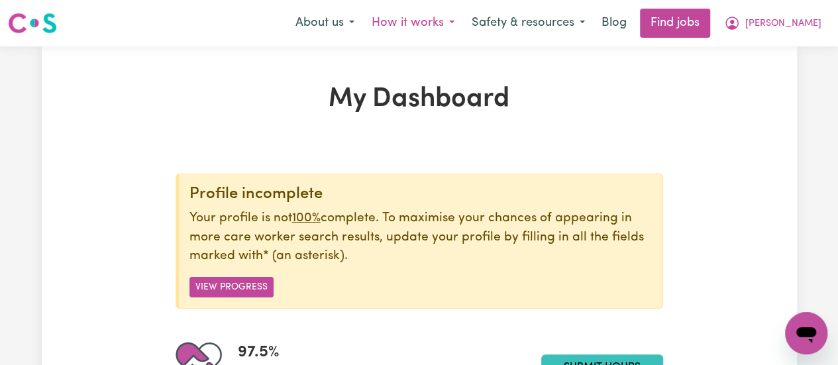
click at [458, 26] on button "How it works" at bounding box center [413, 23] width 100 height 28
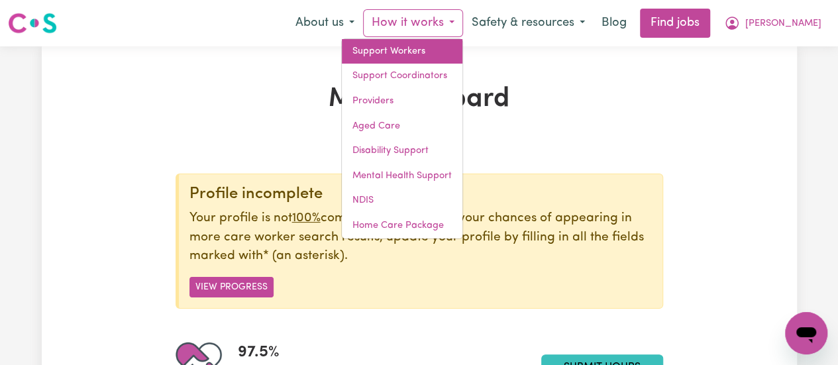
click at [436, 54] on link "Support Workers" at bounding box center [402, 51] width 121 height 25
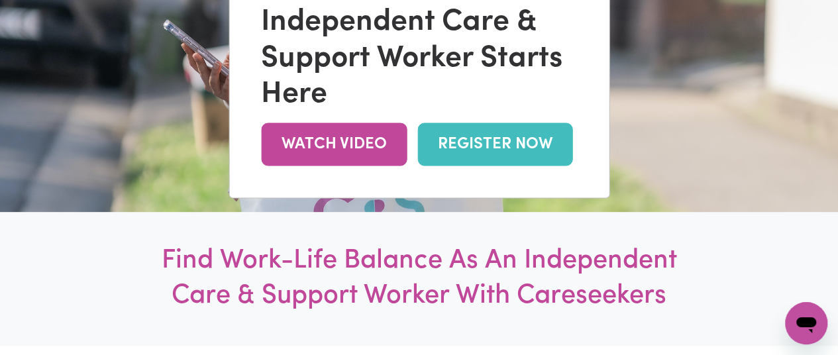
scroll to position [190, 0]
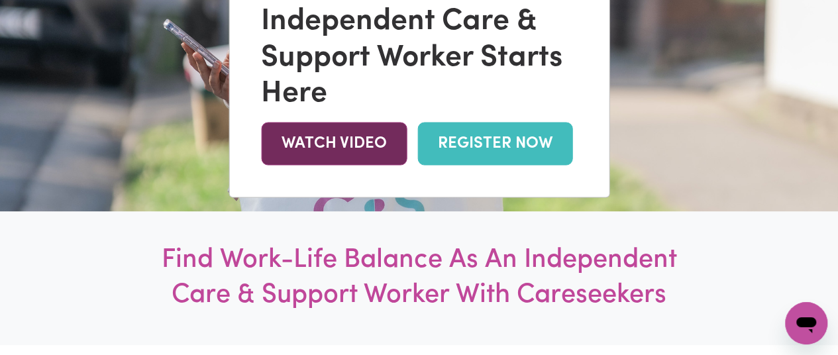
click at [375, 150] on link "WATCH VIDEO" at bounding box center [334, 143] width 146 height 43
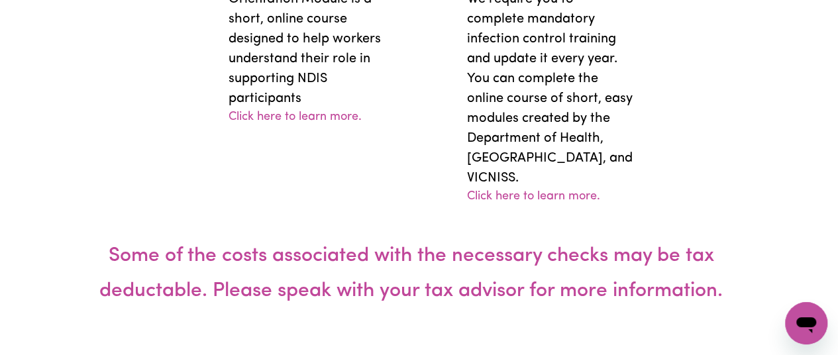
scroll to position [3530, 8]
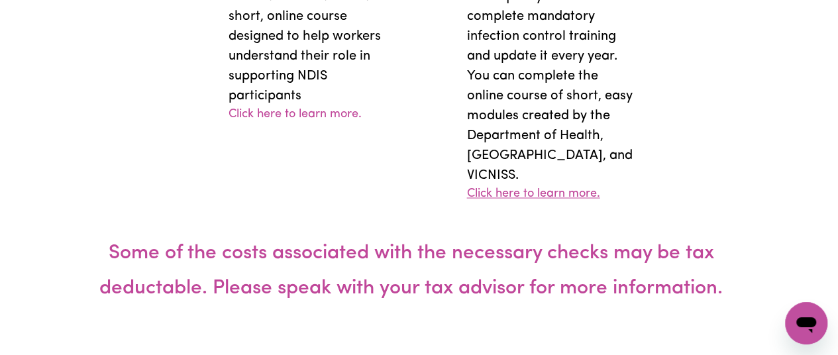
click at [505, 186] on link "Click here to learn more." at bounding box center [532, 195] width 133 height 18
